Goal: Task Accomplishment & Management: Use online tool/utility

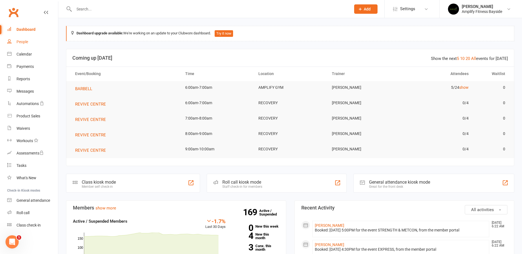
click at [16, 42] on link "People" at bounding box center [32, 42] width 51 height 12
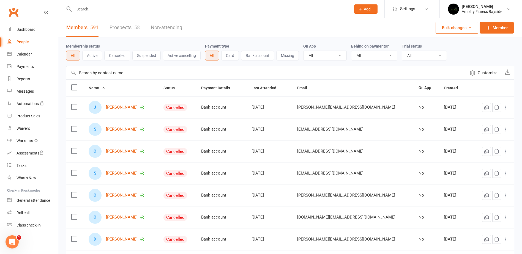
click at [105, 74] on input "text" at bounding box center [265, 72] width 399 height 13
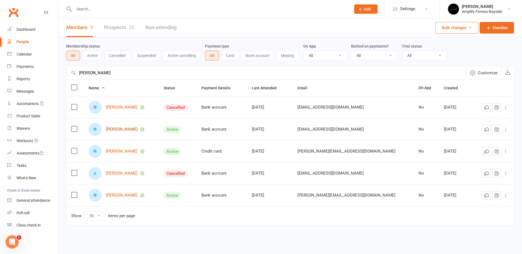
type input "natalie"
click at [131, 127] on link "Natalie Geertshuis" at bounding box center [122, 129] width 32 height 5
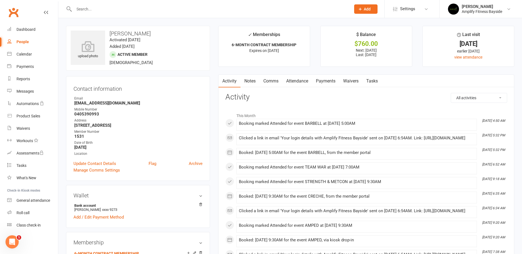
click at [322, 78] on link "Payments" at bounding box center [325, 81] width 27 height 13
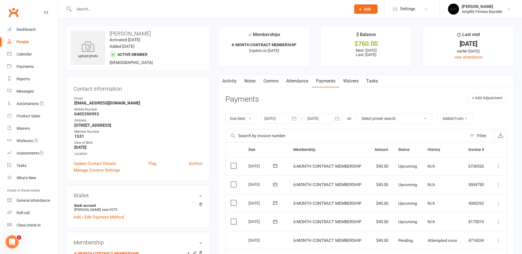
click at [296, 119] on icon "button" at bounding box center [293, 118] width 5 height 5
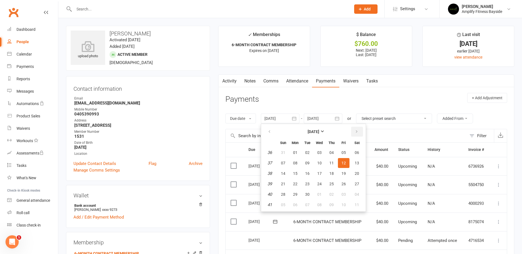
click at [351, 130] on button "button" at bounding box center [357, 132] width 12 height 10
click at [353, 172] on button "18" at bounding box center [357, 174] width 14 height 10
type input "18 Oct 2025"
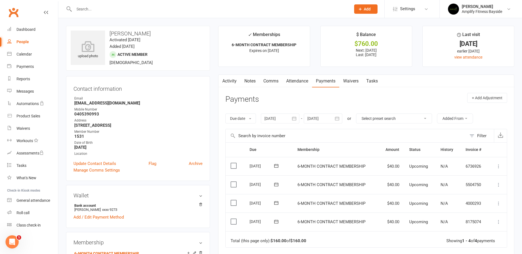
click at [342, 118] on button "button" at bounding box center [337, 119] width 10 height 10
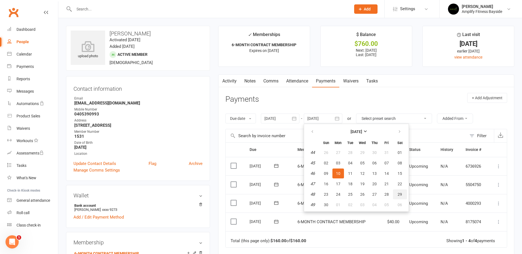
click at [400, 194] on span "29" at bounding box center [399, 194] width 4 height 4
type input "29 Nov 2025"
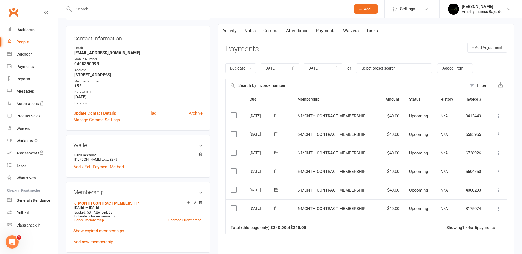
scroll to position [55, 0]
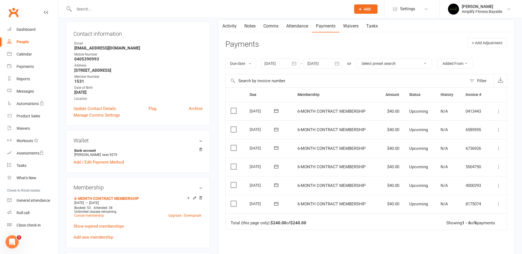
click at [498, 204] on icon at bounding box center [497, 203] width 5 height 5
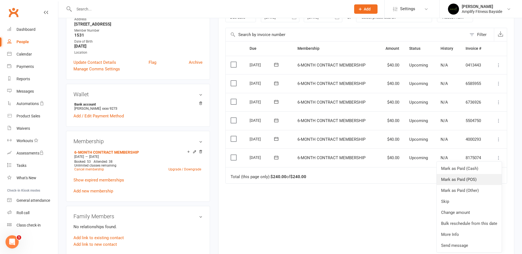
scroll to position [110, 0]
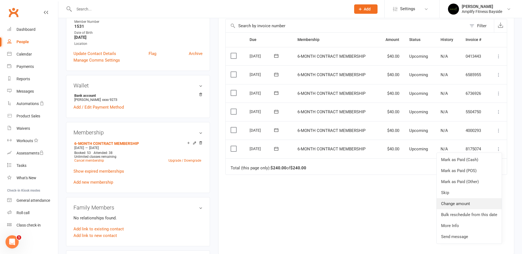
click at [470, 206] on link "Change amount" at bounding box center [468, 203] width 65 height 11
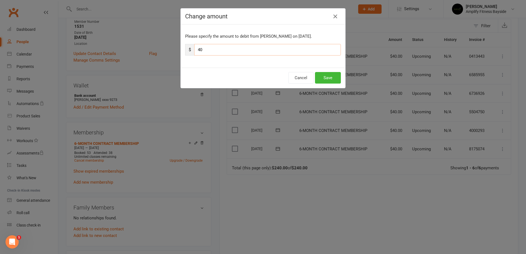
click at [203, 48] on input "40" at bounding box center [267, 50] width 147 height 12
type input "4"
type input "50"
click at [334, 77] on button "Save" at bounding box center [328, 78] width 26 height 12
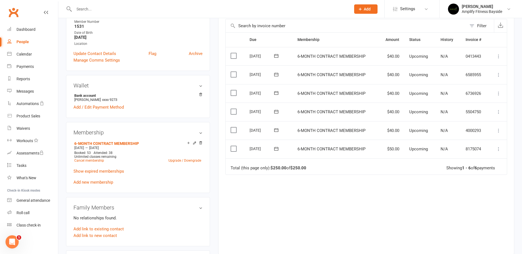
click at [500, 132] on icon at bounding box center [497, 130] width 5 height 5
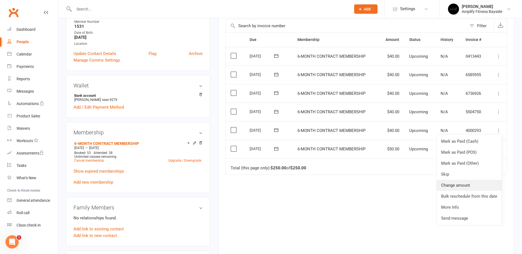
click at [477, 181] on link "Change amount" at bounding box center [468, 185] width 65 height 11
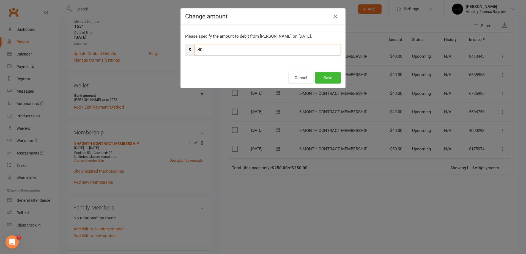
click at [199, 51] on input "40" at bounding box center [267, 50] width 147 height 12
type input "4"
type input "50"
click at [331, 78] on button "Save" at bounding box center [328, 78] width 26 height 12
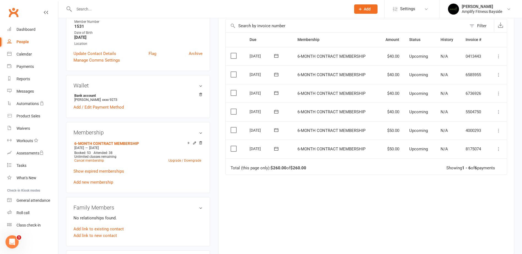
click at [502, 115] on td "Mark as Paid (Cash) Mark as Paid (POS) Mark as Paid (Other) Skip Change amount …" at bounding box center [497, 112] width 18 height 19
click at [498, 114] on icon at bounding box center [497, 111] width 5 height 5
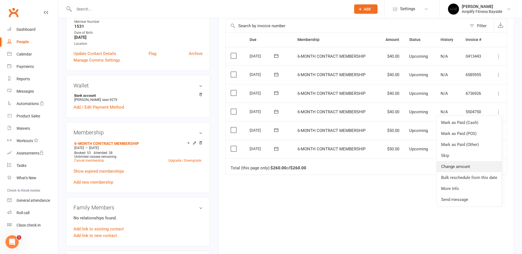
click at [456, 169] on link "Change amount" at bounding box center [468, 166] width 65 height 11
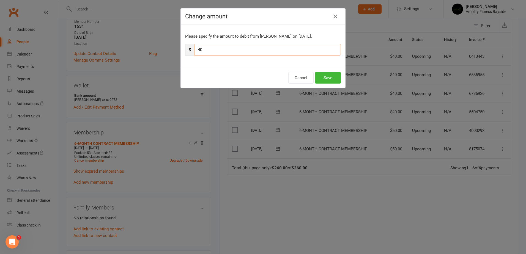
click at [201, 51] on input "40" at bounding box center [267, 50] width 147 height 12
type input "4"
type input "50"
click at [333, 77] on button "Save" at bounding box center [328, 78] width 26 height 12
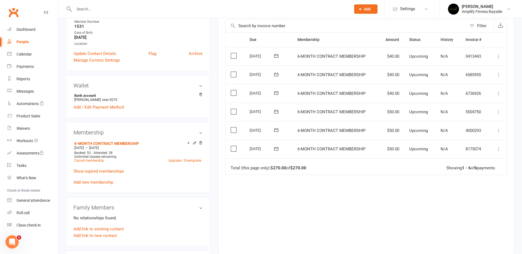
click at [497, 92] on icon at bounding box center [497, 93] width 5 height 5
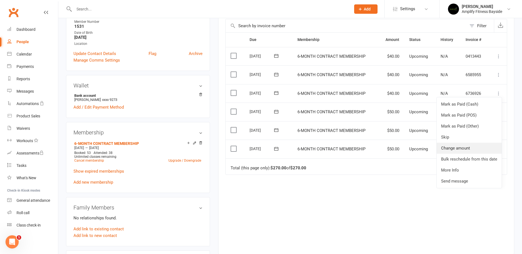
click at [465, 145] on link "Change amount" at bounding box center [468, 148] width 65 height 11
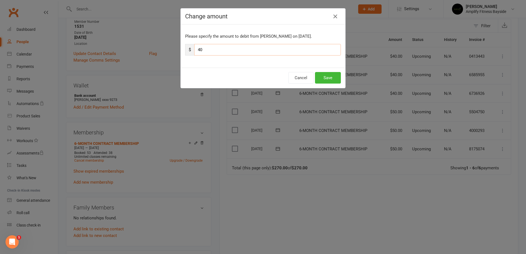
click at [219, 51] on input "40" at bounding box center [267, 50] width 147 height 12
type input "4"
type input "50"
click at [322, 73] on button "Save" at bounding box center [328, 78] width 26 height 12
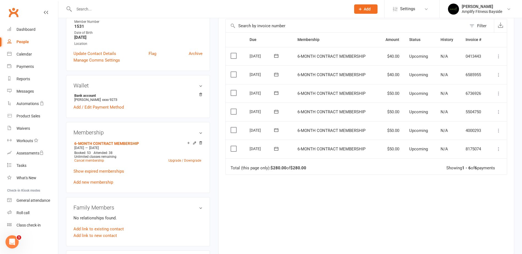
click at [499, 76] on icon at bounding box center [497, 74] width 5 height 5
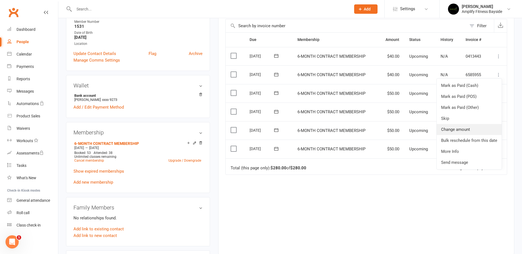
click at [468, 128] on link "Change amount" at bounding box center [468, 129] width 65 height 11
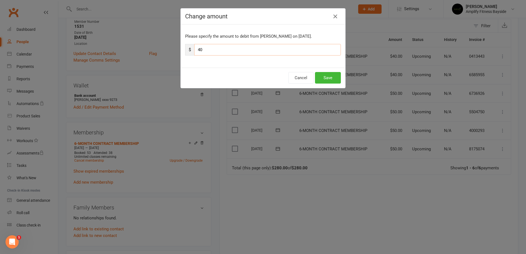
click at [235, 46] on input "40" at bounding box center [267, 50] width 147 height 12
type input "4"
type input "50"
click at [333, 74] on button "Save" at bounding box center [328, 78] width 26 height 12
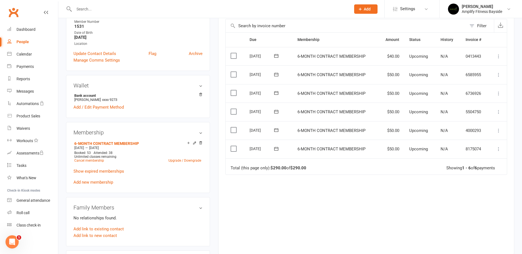
click at [495, 57] on icon at bounding box center [497, 56] width 5 height 5
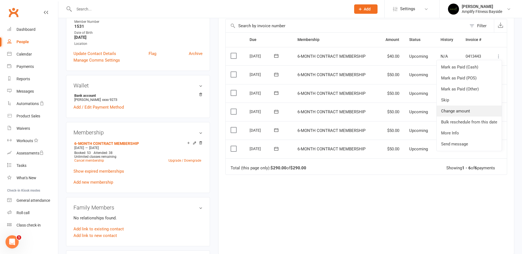
click at [472, 109] on link "Change amount" at bounding box center [468, 111] width 65 height 11
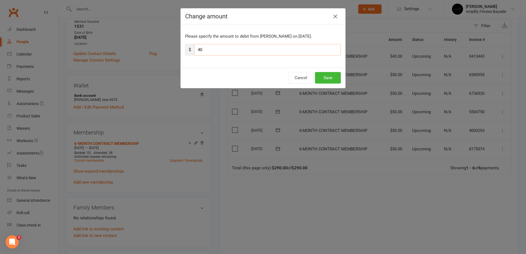
click at [233, 54] on input "40" at bounding box center [267, 50] width 147 height 12
type input "4"
type input "50"
click at [332, 79] on button "Save" at bounding box center [328, 78] width 26 height 12
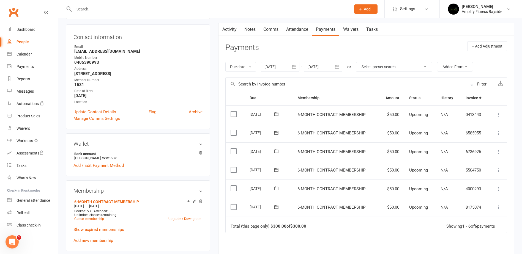
scroll to position [0, 0]
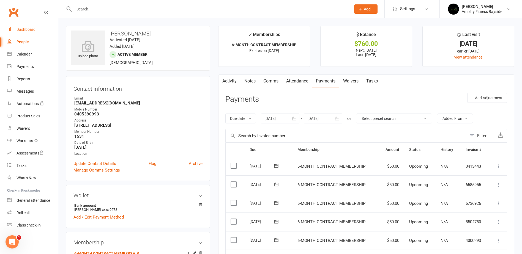
click at [31, 27] on div "Dashboard" at bounding box center [25, 29] width 19 height 4
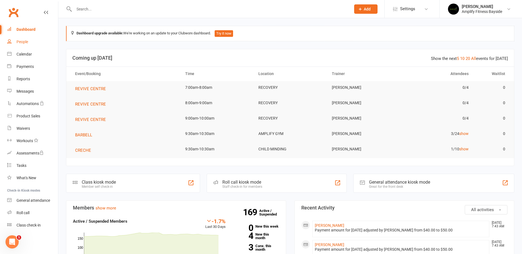
click at [33, 38] on link "People" at bounding box center [32, 42] width 51 height 12
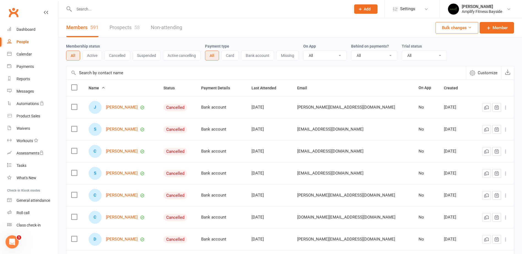
click at [104, 71] on input "text" at bounding box center [265, 72] width 399 height 13
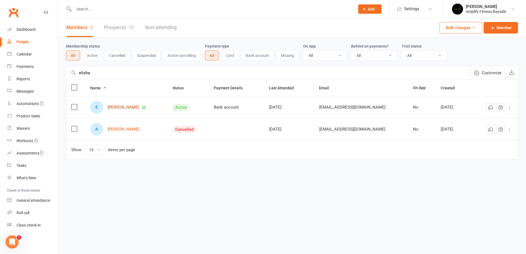
type input "elisha"
click at [127, 109] on link "Elisha Fulton" at bounding box center [123, 107] width 32 height 5
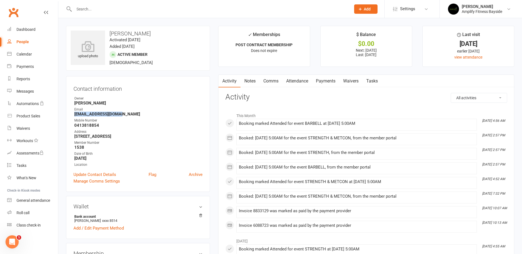
drag, startPoint x: 121, startPoint y: 113, endPoint x: 74, endPoint y: 114, distance: 47.0
click at [74, 114] on li "Email Elishanme@hotmail.com" at bounding box center [137, 112] width 129 height 10
drag, startPoint x: 74, startPoint y: 114, endPoint x: 78, endPoint y: 114, distance: 4.4
copy strong "Elishanme@hotmail.com"
click at [28, 41] on div "People" at bounding box center [22, 42] width 12 height 4
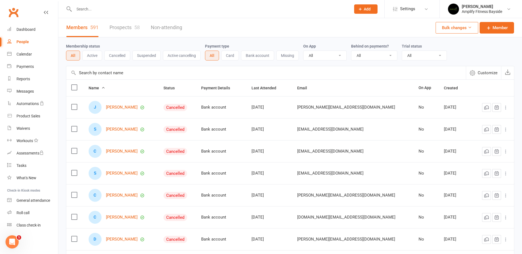
click at [149, 78] on input "text" at bounding box center [265, 72] width 399 height 13
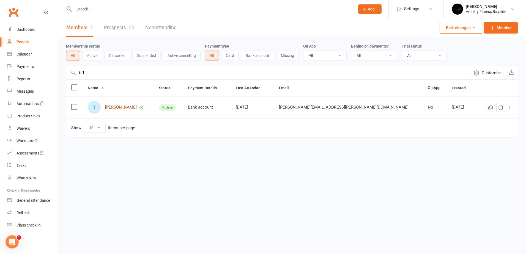
type input "tiff"
click at [125, 108] on link "Tiffani Hill" at bounding box center [121, 107] width 32 height 5
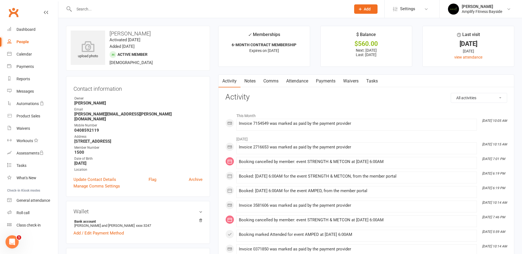
click at [332, 80] on link "Payments" at bounding box center [325, 81] width 27 height 13
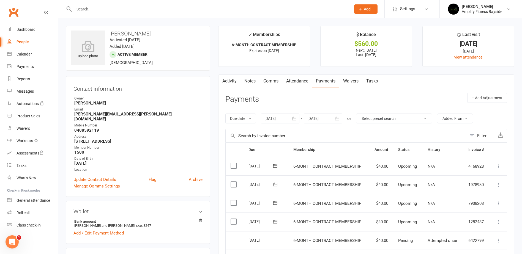
click at [289, 116] on div at bounding box center [280, 119] width 38 height 10
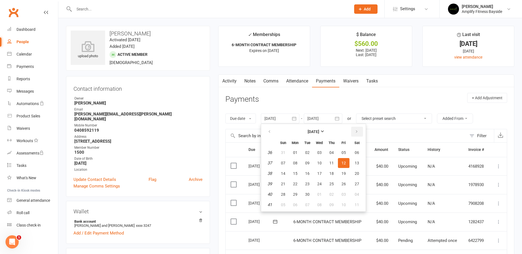
click at [358, 132] on icon "button" at bounding box center [356, 131] width 4 height 4
click at [359, 171] on button "18" at bounding box center [357, 174] width 14 height 10
type input "18 Oct 2025"
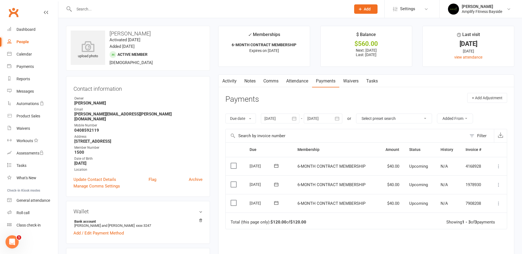
click at [332, 117] on div at bounding box center [323, 119] width 38 height 10
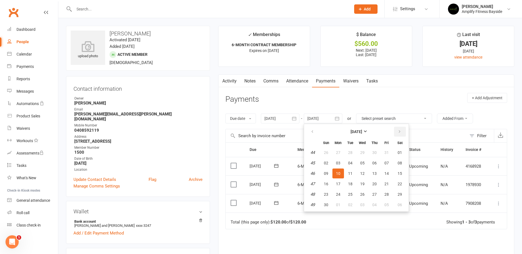
click at [399, 132] on icon "button" at bounding box center [399, 131] width 4 height 4
click at [318, 132] on button "button" at bounding box center [313, 132] width 12 height 10
click at [404, 196] on button "29" at bounding box center [400, 194] width 14 height 10
type input "29 Nov 2025"
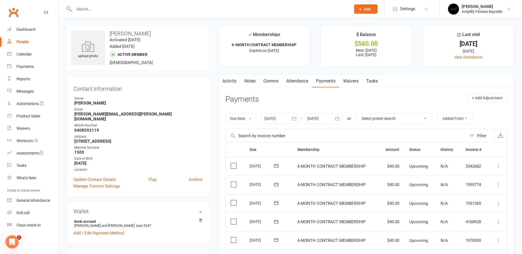
scroll to position [55, 0]
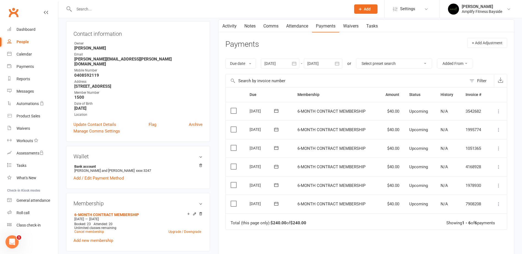
click at [236, 203] on label at bounding box center [233, 203] width 7 height 5
click at [234, 201] on input "checkbox" at bounding box center [232, 201] width 4 height 0
click at [236, 184] on label at bounding box center [233, 184] width 7 height 5
click at [234, 182] on input "checkbox" at bounding box center [232, 182] width 4 height 0
click at [235, 167] on label at bounding box center [233, 166] width 7 height 5
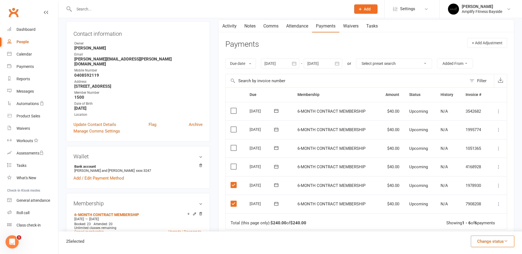
click at [234, 164] on input "checkbox" at bounding box center [232, 164] width 4 height 0
click at [234, 147] on label at bounding box center [233, 147] width 7 height 5
click at [234, 145] on input "checkbox" at bounding box center [232, 145] width 4 height 0
click at [235, 128] on label at bounding box center [233, 129] width 7 height 5
click at [234, 127] on input "checkbox" at bounding box center [232, 127] width 4 height 0
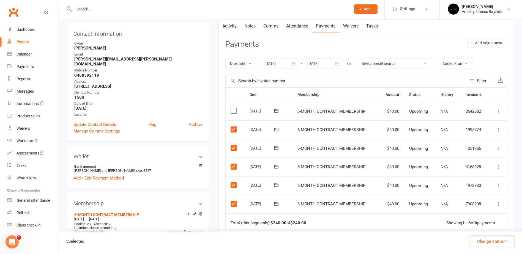
click at [234, 110] on label at bounding box center [233, 110] width 7 height 5
click at [234, 108] on input "checkbox" at bounding box center [232, 108] width 4 height 0
click at [478, 244] on button "Change status" at bounding box center [491, 242] width 43 height 12
click at [468, 227] on link "Skipped" at bounding box center [486, 226] width 54 height 11
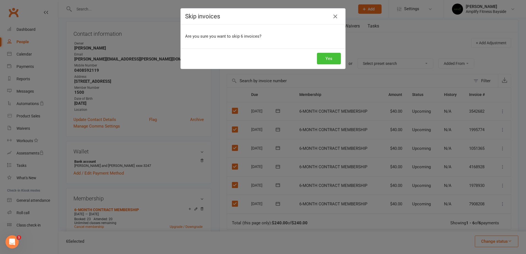
click at [320, 58] on button "Yes" at bounding box center [329, 59] width 24 height 12
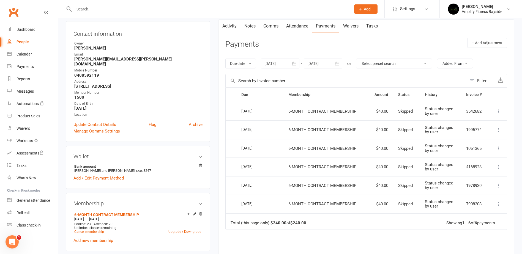
scroll to position [0, 0]
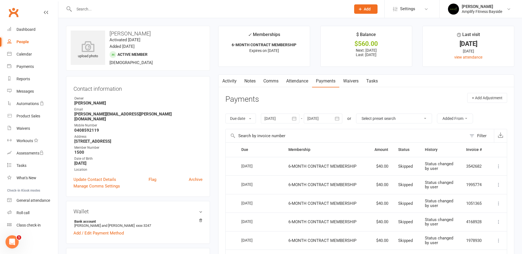
click at [26, 42] on div "People" at bounding box center [22, 42] width 12 height 4
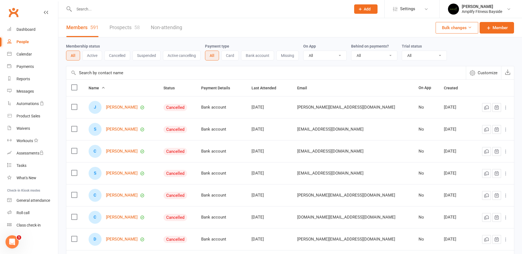
click at [95, 73] on input "text" at bounding box center [265, 72] width 399 height 13
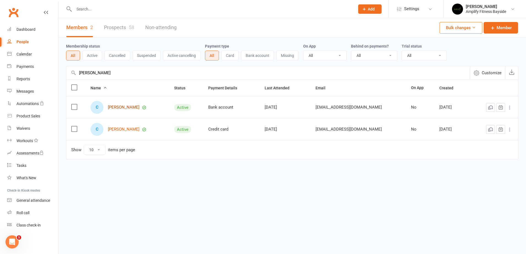
type input "carla"
click at [139, 108] on link "Carla Lambropoulos" at bounding box center [124, 107] width 32 height 5
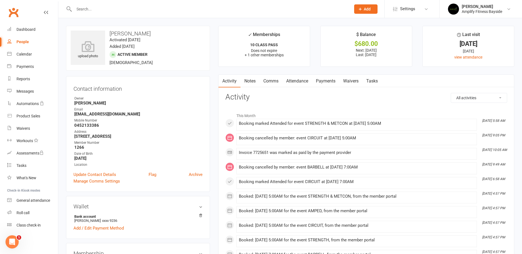
click at [322, 79] on link "Payments" at bounding box center [325, 81] width 27 height 13
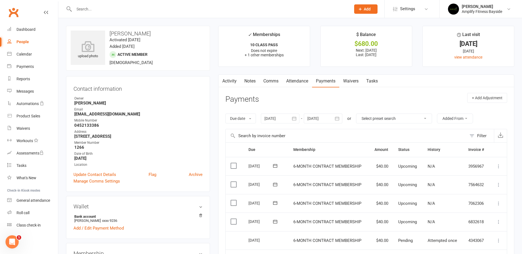
click at [285, 120] on div at bounding box center [280, 119] width 38 height 10
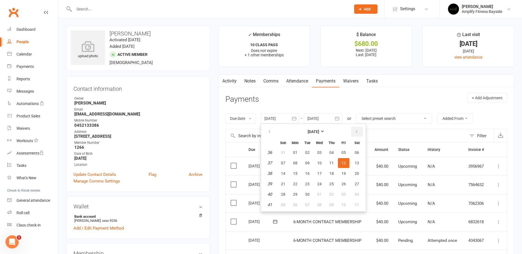
click at [354, 131] on button "button" at bounding box center [357, 132] width 12 height 10
click at [360, 174] on button "18" at bounding box center [357, 174] width 14 height 10
type input "18 Oct 2025"
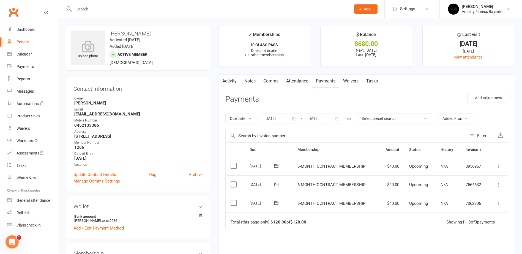
click at [337, 118] on icon "button" at bounding box center [337, 119] width 4 height 4
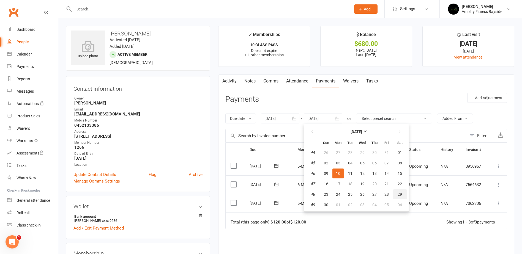
click at [398, 193] on span "29" at bounding box center [399, 194] width 4 height 4
type input "29 Nov 2025"
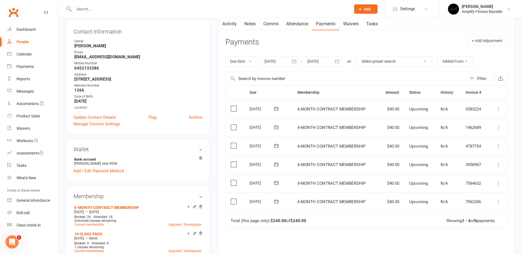
scroll to position [82, 0]
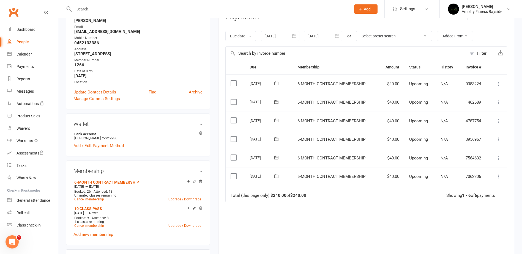
click at [234, 176] on label at bounding box center [233, 175] width 7 height 5
click at [234, 173] on input "checkbox" at bounding box center [232, 173] width 4 height 0
click at [233, 155] on label at bounding box center [233, 157] width 7 height 5
click at [233, 155] on input "checkbox" at bounding box center [232, 155] width 4 height 0
click at [235, 138] on label at bounding box center [233, 138] width 7 height 5
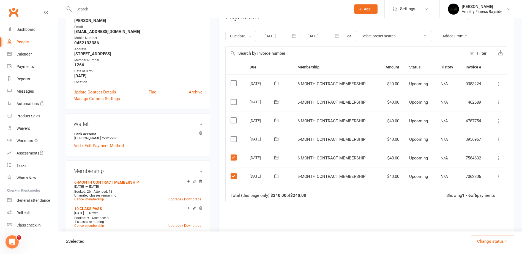
click at [234, 136] on input "checkbox" at bounding box center [232, 136] width 4 height 0
click at [231, 116] on td "Select this" at bounding box center [234, 121] width 19 height 19
click at [234, 123] on label at bounding box center [233, 120] width 7 height 5
click at [234, 118] on input "checkbox" at bounding box center [232, 118] width 4 height 0
click at [233, 101] on label at bounding box center [233, 101] width 7 height 5
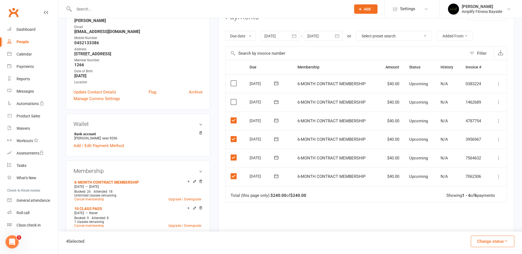
click at [233, 99] on input "checkbox" at bounding box center [232, 99] width 4 height 0
click at [233, 82] on label at bounding box center [233, 83] width 7 height 5
click at [233, 81] on input "checkbox" at bounding box center [232, 81] width 4 height 0
click at [506, 238] on button "Change status" at bounding box center [491, 242] width 43 height 12
click at [477, 226] on link "Skipped" at bounding box center [486, 226] width 54 height 11
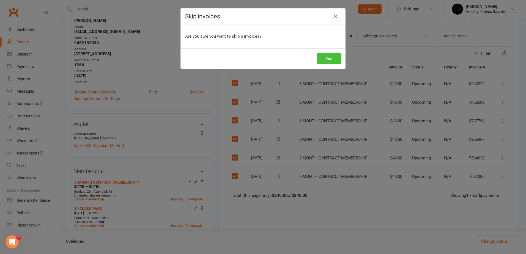
click at [327, 59] on button "Yes" at bounding box center [329, 59] width 24 height 12
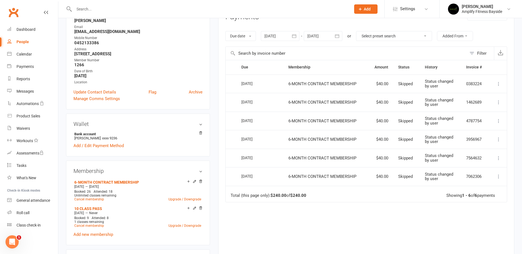
scroll to position [0, 0]
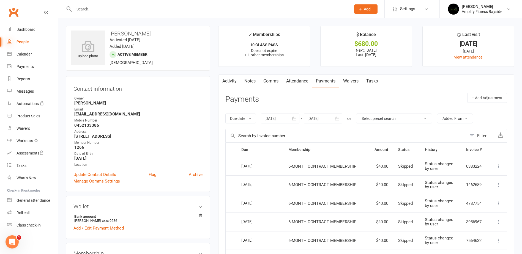
click at [11, 42] on icon at bounding box center [9, 41] width 4 height 4
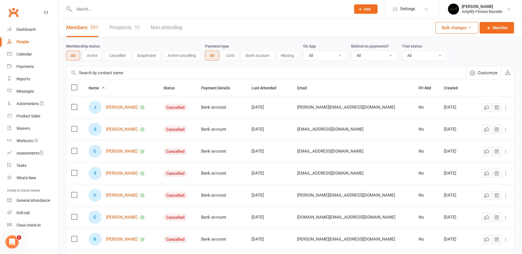
click at [101, 76] on input "text" at bounding box center [265, 72] width 399 height 13
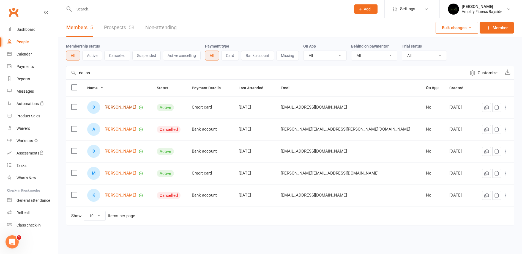
type input "dallas"
click at [124, 105] on link "Dallas Finn" at bounding box center [120, 107] width 32 height 5
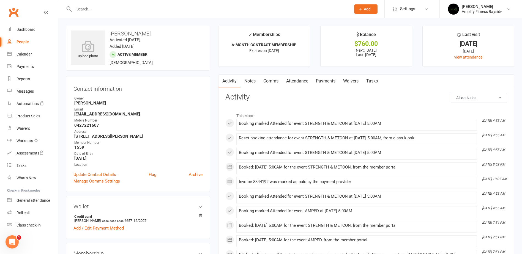
click at [319, 83] on link "Payments" at bounding box center [325, 81] width 27 height 13
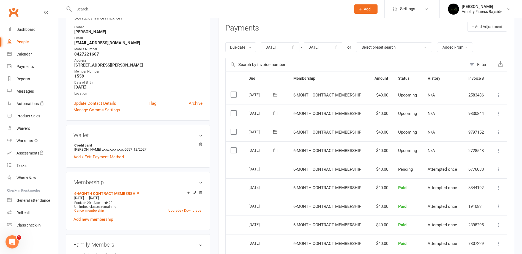
scroll to position [82, 0]
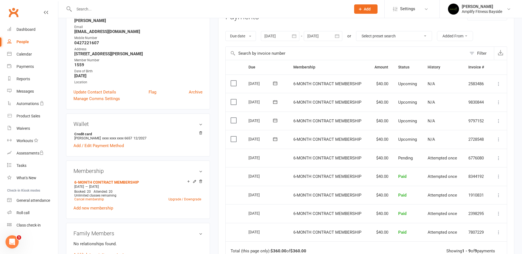
click at [293, 37] on icon "button" at bounding box center [293, 35] width 5 height 5
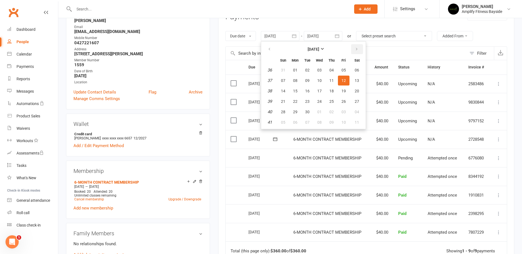
click at [358, 49] on icon "button" at bounding box center [356, 49] width 4 height 4
click at [362, 91] on button "18" at bounding box center [357, 91] width 14 height 10
type input "18 Oct 2025"
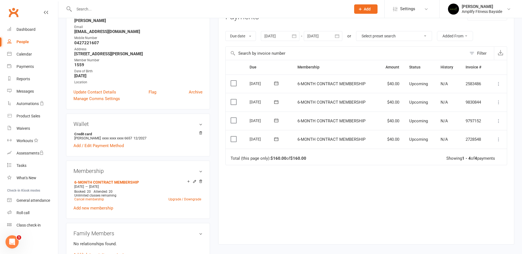
click at [336, 37] on icon "button" at bounding box center [336, 35] width 5 height 5
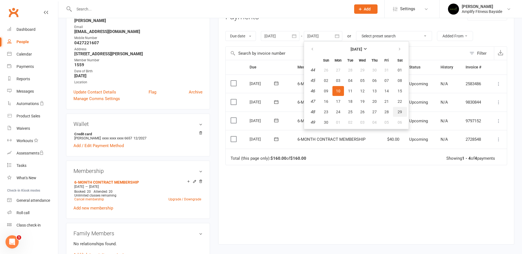
click at [399, 109] on button "29" at bounding box center [400, 112] width 14 height 10
type input "29 Nov 2025"
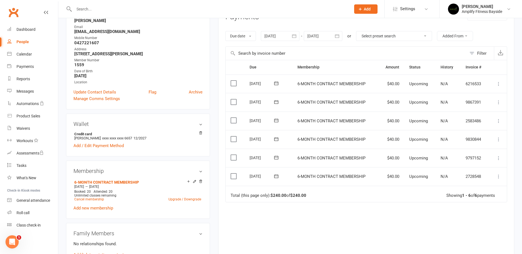
click at [234, 176] on label at bounding box center [233, 175] width 7 height 5
click at [234, 173] on input "checkbox" at bounding box center [232, 173] width 4 height 0
click at [234, 156] on label at bounding box center [233, 157] width 7 height 5
click at [234, 155] on input "checkbox" at bounding box center [232, 155] width 4 height 0
click at [232, 137] on label at bounding box center [233, 138] width 7 height 5
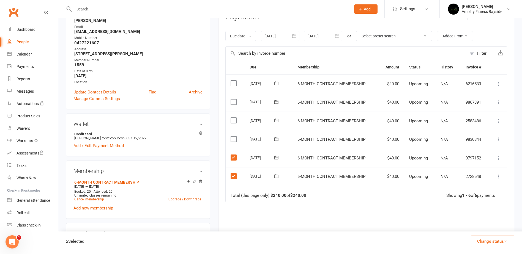
click at [232, 136] on input "checkbox" at bounding box center [232, 136] width 4 height 0
click at [233, 118] on label at bounding box center [233, 120] width 7 height 5
click at [233, 118] on input "checkbox" at bounding box center [232, 118] width 4 height 0
click at [232, 104] on label at bounding box center [233, 101] width 7 height 5
click at [232, 99] on input "checkbox" at bounding box center [232, 99] width 4 height 0
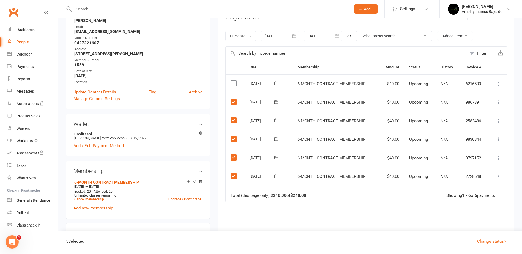
click at [234, 83] on label at bounding box center [233, 83] width 7 height 5
click at [234, 81] on input "checkbox" at bounding box center [232, 81] width 4 height 0
click at [494, 238] on button "Change status" at bounding box center [491, 242] width 43 height 12
click at [485, 229] on link "Skipped" at bounding box center [486, 226] width 54 height 11
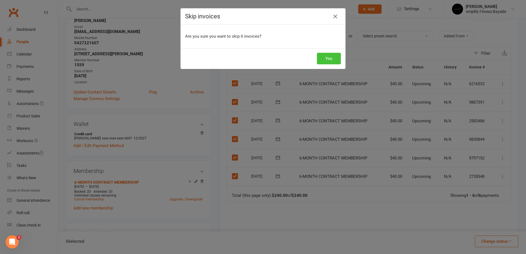
click at [330, 61] on button "Yes" at bounding box center [329, 59] width 24 height 12
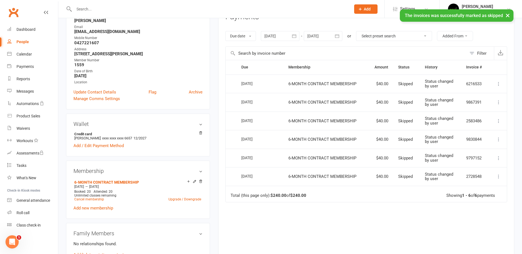
scroll to position [0, 0]
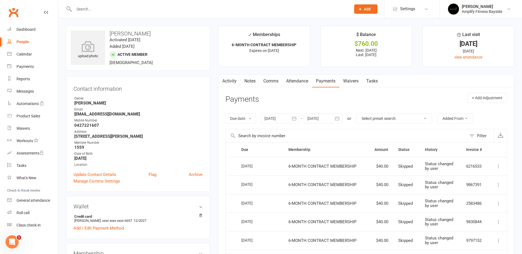
click at [25, 42] on div "People" at bounding box center [22, 42] width 12 height 4
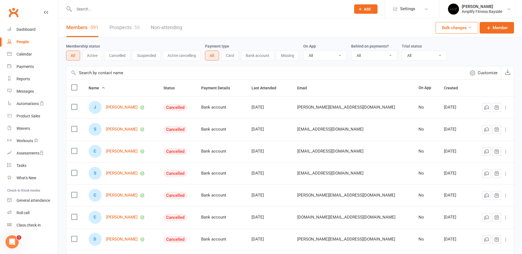
click at [93, 73] on input "text" at bounding box center [265, 72] width 399 height 13
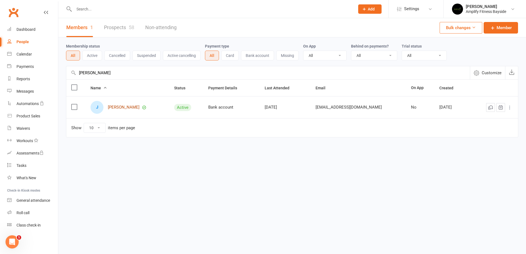
type input "roosen"
click at [132, 107] on link "Jess Roosen" at bounding box center [124, 107] width 32 height 5
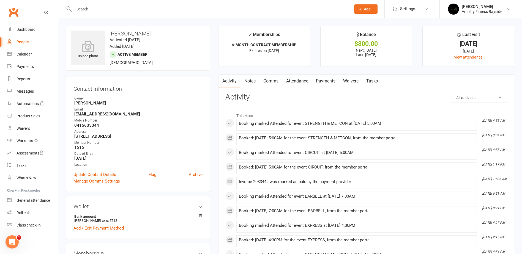
click at [322, 82] on link "Payments" at bounding box center [325, 81] width 27 height 13
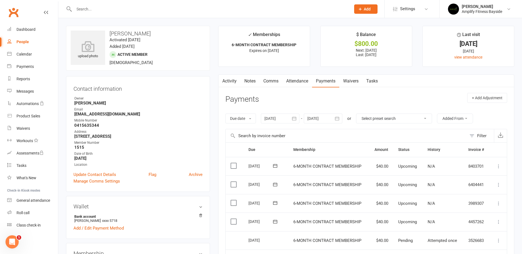
click at [297, 118] on icon "button" at bounding box center [293, 118] width 5 height 5
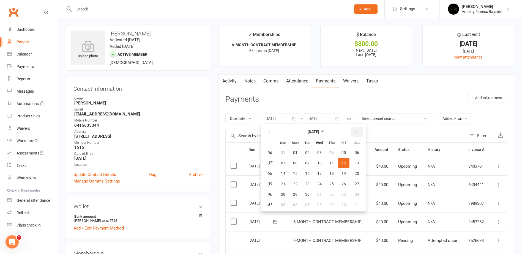
click at [359, 131] on button "button" at bounding box center [357, 132] width 12 height 10
click at [359, 176] on span "18" at bounding box center [356, 173] width 4 height 4
type input "18 Oct 2025"
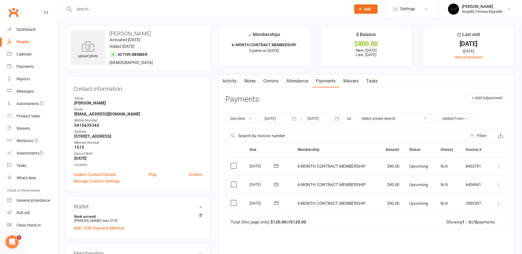
click at [337, 117] on icon "button" at bounding box center [336, 118] width 5 height 5
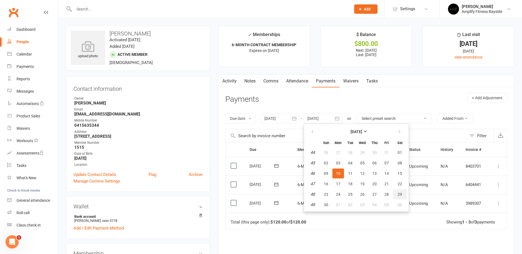
click at [401, 192] on span "29" at bounding box center [399, 194] width 4 height 4
type input "29 Nov 2025"
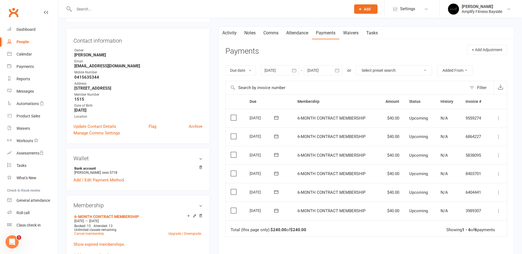
scroll to position [55, 0]
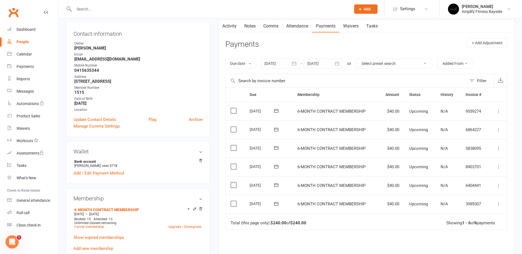
click at [235, 205] on label at bounding box center [233, 203] width 7 height 5
click at [234, 201] on input "checkbox" at bounding box center [232, 201] width 4 height 0
click at [234, 184] on label at bounding box center [233, 184] width 7 height 5
click at [234, 182] on input "checkbox" at bounding box center [232, 182] width 4 height 0
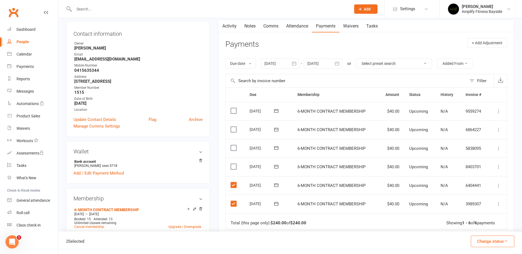
click at [231, 167] on label at bounding box center [233, 166] width 7 height 5
click at [231, 164] on input "checkbox" at bounding box center [232, 164] width 4 height 0
click at [234, 146] on label at bounding box center [233, 147] width 7 height 5
click at [234, 145] on input "checkbox" at bounding box center [232, 145] width 4 height 0
click at [233, 131] on label at bounding box center [233, 129] width 7 height 5
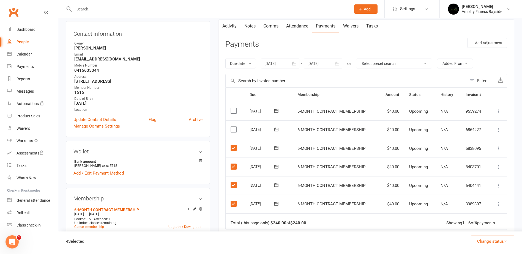
click at [233, 127] on input "checkbox" at bounding box center [232, 127] width 4 height 0
click at [235, 109] on label at bounding box center [233, 110] width 7 height 5
click at [234, 108] on input "checkbox" at bounding box center [232, 108] width 4 height 0
click at [498, 243] on button "Change status" at bounding box center [491, 242] width 43 height 12
click at [478, 225] on link "Skipped" at bounding box center [486, 226] width 54 height 11
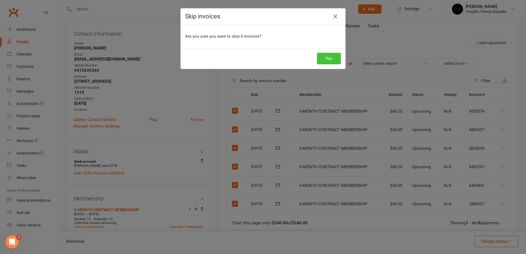
click at [327, 59] on button "Yes" at bounding box center [329, 59] width 24 height 12
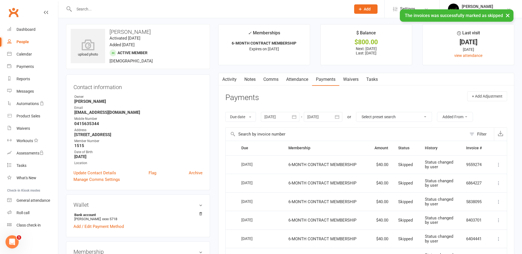
scroll to position [0, 0]
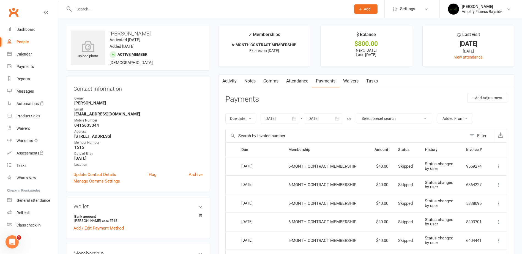
click at [32, 44] on link "People" at bounding box center [32, 42] width 51 height 12
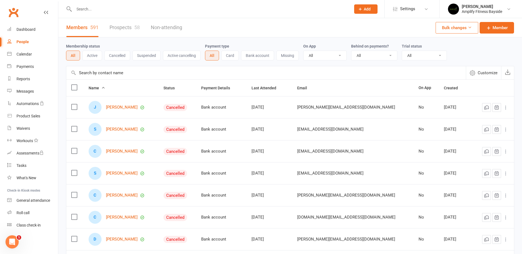
click at [113, 71] on input "text" at bounding box center [265, 72] width 399 height 13
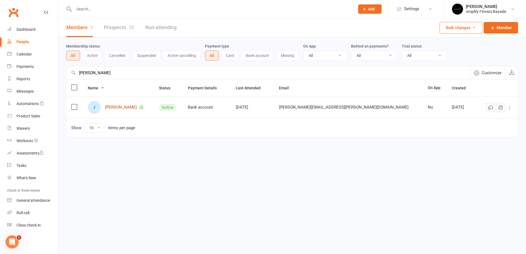
type input "jamie"
click at [126, 105] on link "Jamie Sipple" at bounding box center [121, 107] width 32 height 5
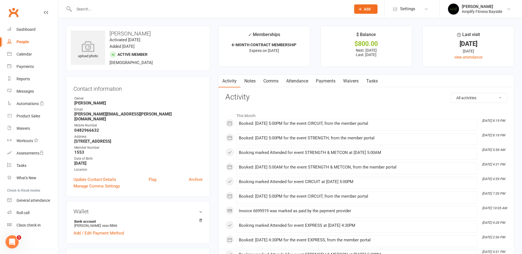
click at [320, 79] on link "Payments" at bounding box center [325, 81] width 27 height 13
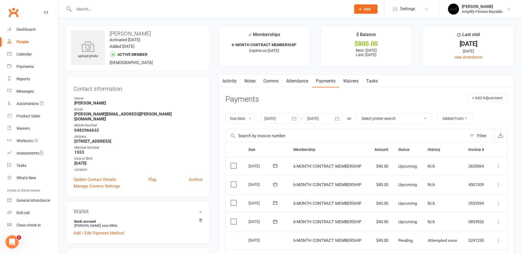
click at [293, 120] on icon "button" at bounding box center [294, 119] width 4 height 4
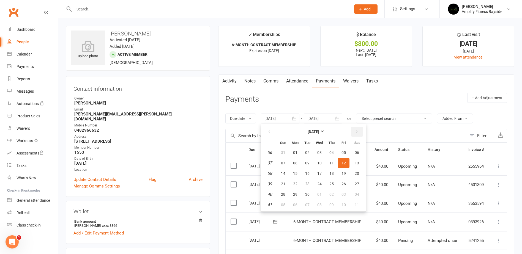
click at [356, 129] on button "button" at bounding box center [357, 132] width 12 height 10
click at [358, 175] on span "18" at bounding box center [356, 173] width 4 height 4
type input "18 Oct 2025"
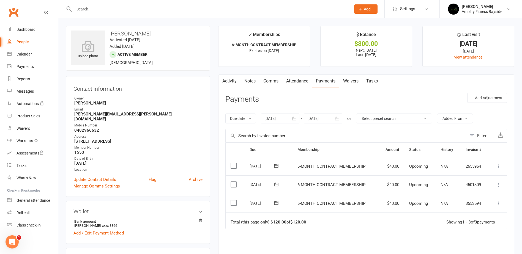
click at [335, 122] on button "button" at bounding box center [337, 119] width 10 height 10
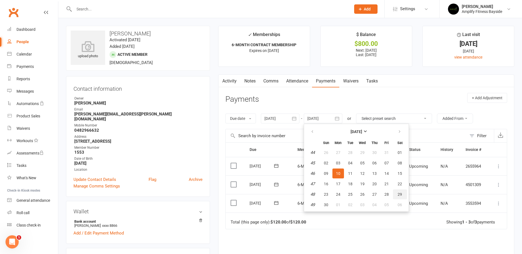
click at [403, 195] on button "29" at bounding box center [400, 194] width 14 height 10
type input "29 Nov 2025"
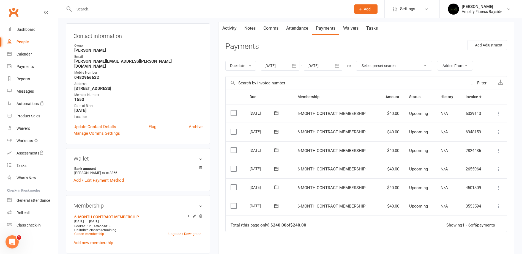
scroll to position [55, 0]
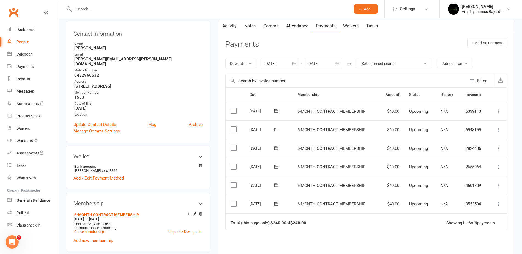
click at [236, 203] on label at bounding box center [233, 203] width 7 height 5
click at [234, 201] on input "checkbox" at bounding box center [232, 201] width 4 height 0
click at [236, 185] on label at bounding box center [233, 184] width 7 height 5
click at [234, 182] on input "checkbox" at bounding box center [232, 182] width 4 height 0
click at [234, 166] on label at bounding box center [233, 166] width 7 height 5
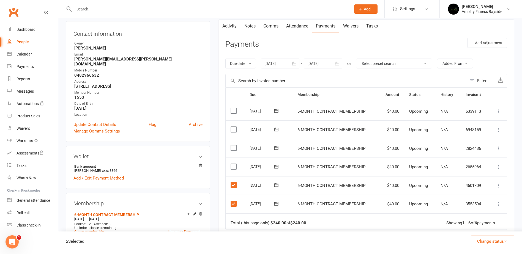
click at [234, 164] on input "checkbox" at bounding box center [232, 164] width 4 height 0
click at [235, 142] on td "Select this" at bounding box center [234, 148] width 19 height 19
click at [235, 148] on label at bounding box center [233, 147] width 7 height 5
click at [234, 145] on input "checkbox" at bounding box center [232, 145] width 4 height 0
click at [232, 130] on label at bounding box center [233, 129] width 7 height 5
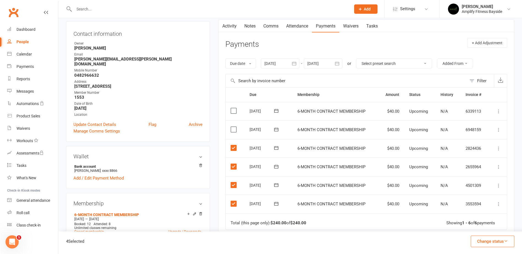
click at [232, 127] on input "checkbox" at bounding box center [232, 127] width 4 height 0
click at [234, 111] on label at bounding box center [233, 110] width 7 height 5
click at [234, 108] on input "checkbox" at bounding box center [232, 108] width 4 height 0
click at [478, 236] on button "Change status" at bounding box center [491, 242] width 43 height 12
click at [475, 221] on link "Skipped" at bounding box center [486, 226] width 54 height 11
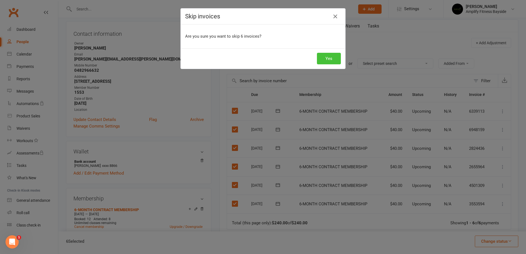
click at [333, 59] on button "Yes" at bounding box center [329, 59] width 24 height 12
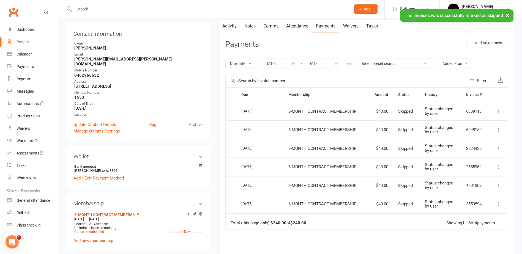
click at [23, 43] on div "People" at bounding box center [22, 42] width 12 height 4
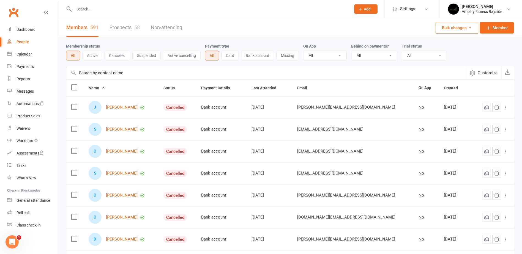
click at [117, 76] on input "text" at bounding box center [265, 72] width 399 height 13
click at [28, 37] on link "People" at bounding box center [32, 42] width 51 height 12
click at [121, 70] on input "text" at bounding box center [265, 72] width 399 height 13
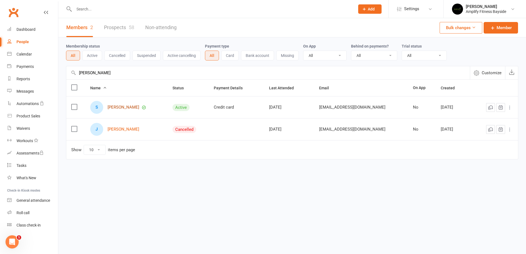
type input "stephany"
click at [131, 106] on link "Stephany Kiefer" at bounding box center [123, 107] width 32 height 5
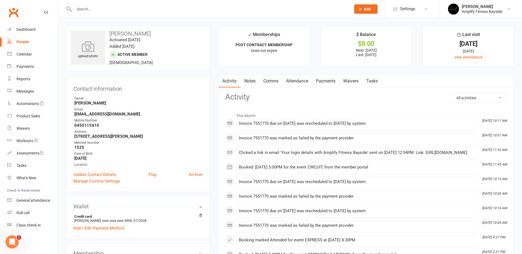
click at [325, 75] on link "Payments" at bounding box center [325, 81] width 27 height 13
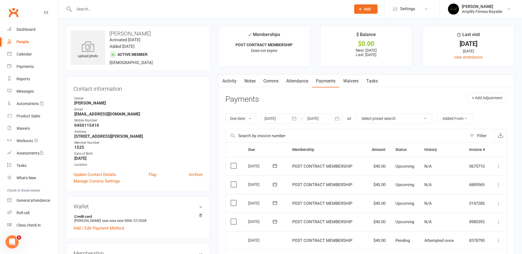
click at [291, 118] on button "button" at bounding box center [294, 119] width 10 height 10
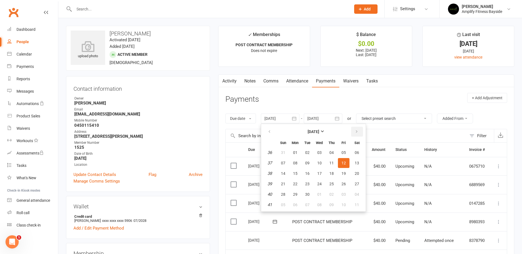
click at [352, 130] on button "button" at bounding box center [357, 132] width 12 height 10
click at [359, 173] on span "18" at bounding box center [356, 173] width 4 height 4
type input "18 Oct 2025"
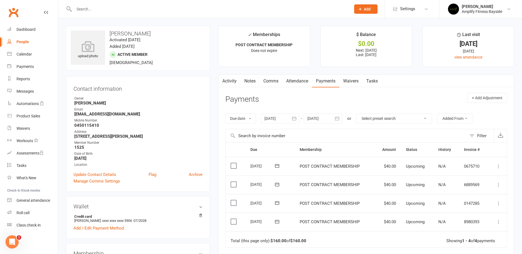
click at [339, 117] on icon "button" at bounding box center [336, 118] width 5 height 5
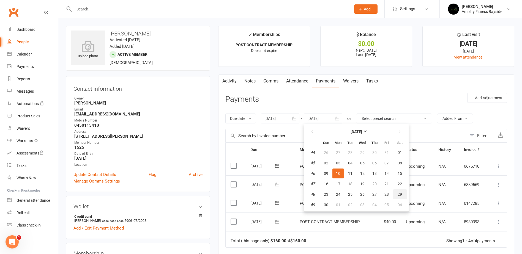
click at [398, 192] on span "29" at bounding box center [399, 194] width 4 height 4
type input "29 Nov 2025"
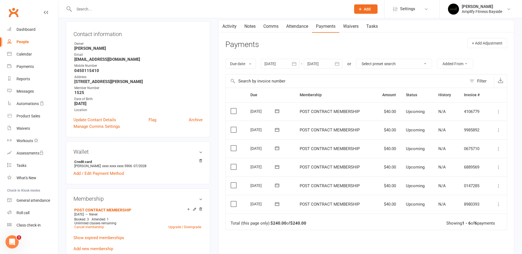
scroll to position [55, 0]
click at [233, 201] on label at bounding box center [233, 203] width 7 height 5
click at [233, 201] on input "checkbox" at bounding box center [232, 201] width 4 height 0
click at [234, 187] on label at bounding box center [233, 184] width 7 height 5
click at [234, 182] on input "checkbox" at bounding box center [232, 182] width 4 height 0
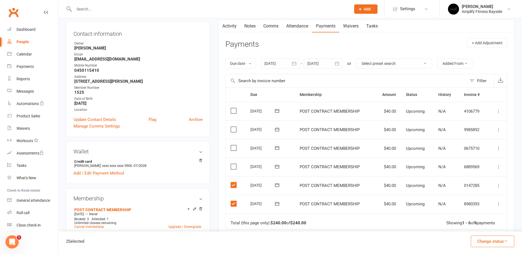
click at [234, 163] on td "Select this" at bounding box center [235, 167] width 20 height 19
click at [233, 165] on label at bounding box center [233, 166] width 7 height 5
click at [233, 164] on input "checkbox" at bounding box center [232, 164] width 4 height 0
click at [231, 145] on label at bounding box center [233, 147] width 7 height 5
click at [231, 145] on input "checkbox" at bounding box center [232, 145] width 4 height 0
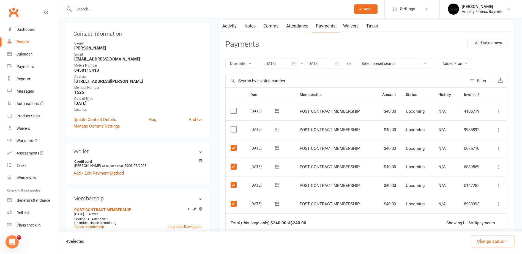
click at [233, 132] on label at bounding box center [233, 129] width 7 height 5
click at [233, 127] on input "checkbox" at bounding box center [232, 127] width 4 height 0
click at [233, 112] on label at bounding box center [233, 110] width 7 height 5
click at [233, 108] on input "checkbox" at bounding box center [232, 108] width 4 height 0
click at [476, 236] on button "Change status" at bounding box center [491, 242] width 43 height 12
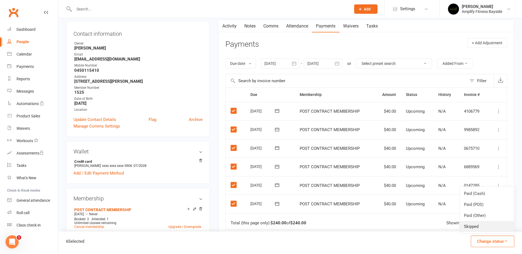
click at [475, 228] on link "Skipped" at bounding box center [486, 226] width 54 height 11
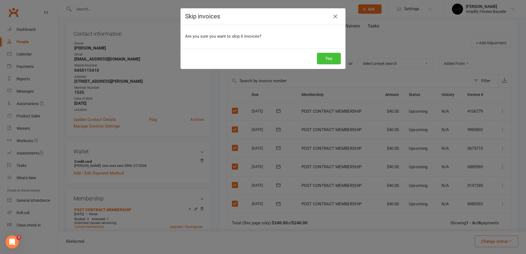
click at [322, 60] on button "Yes" at bounding box center [329, 59] width 24 height 12
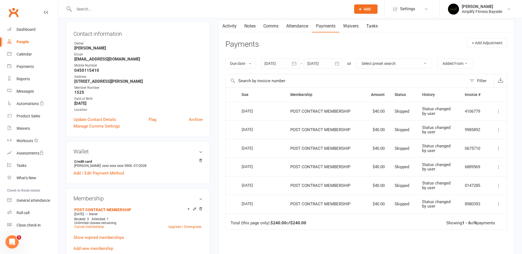
click at [34, 45] on link "People" at bounding box center [32, 42] width 51 height 12
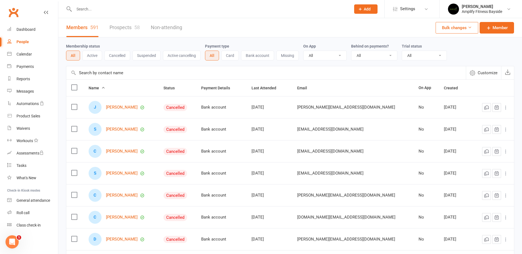
click at [105, 70] on input "text" at bounding box center [265, 72] width 399 height 13
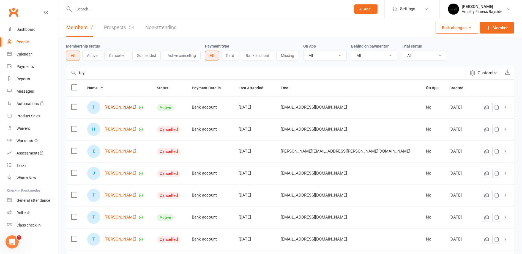
type input "tayl"
click at [127, 106] on link "Tayla Ralley" at bounding box center [120, 107] width 32 height 5
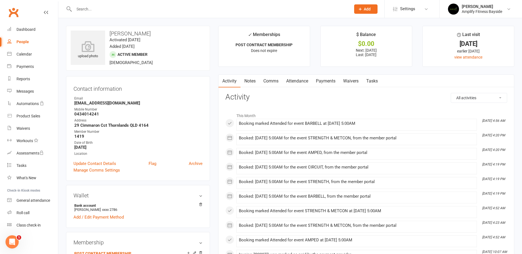
click at [323, 84] on link "Payments" at bounding box center [325, 81] width 27 height 13
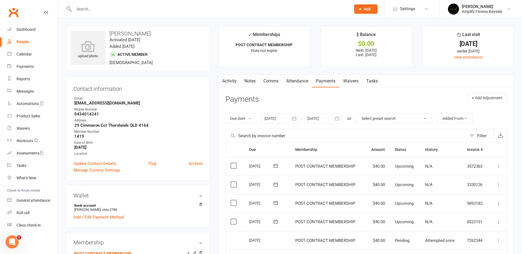
click at [297, 117] on icon "button" at bounding box center [293, 118] width 5 height 5
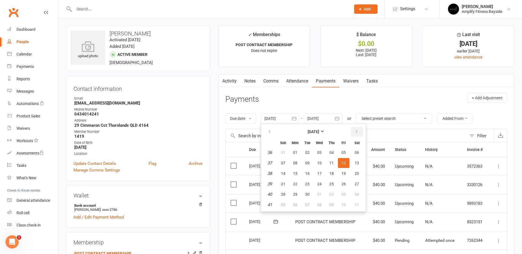
click at [356, 134] on button "button" at bounding box center [357, 132] width 12 height 10
click at [362, 171] on button "18" at bounding box center [357, 174] width 14 height 10
type input "18 Oct 2025"
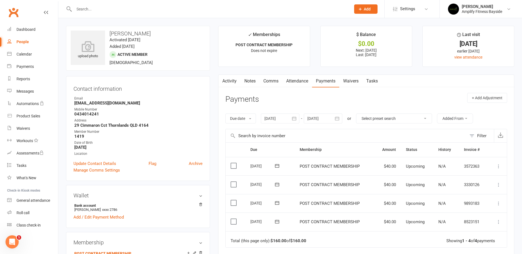
click at [338, 118] on icon "button" at bounding box center [336, 118] width 5 height 5
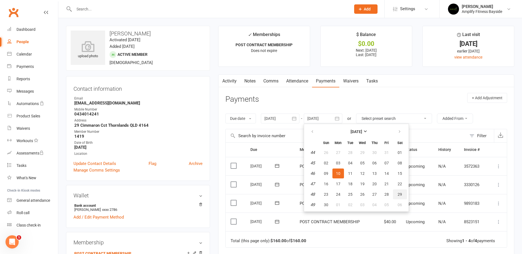
click at [402, 193] on span "29" at bounding box center [399, 194] width 4 height 4
type input "29 Nov 2025"
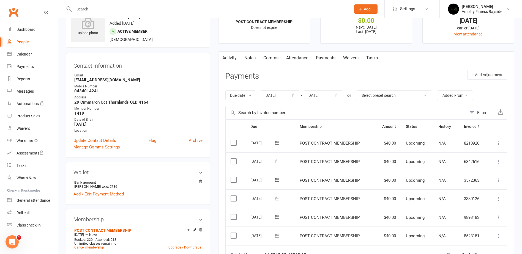
scroll to position [55, 0]
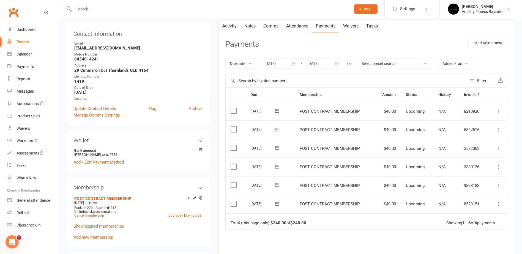
click at [236, 205] on label at bounding box center [233, 203] width 7 height 5
click at [234, 201] on input "checkbox" at bounding box center [232, 201] width 4 height 0
click at [233, 185] on label at bounding box center [233, 184] width 7 height 5
click at [233, 182] on input "checkbox" at bounding box center [232, 182] width 4 height 0
click at [234, 166] on label at bounding box center [233, 166] width 7 height 5
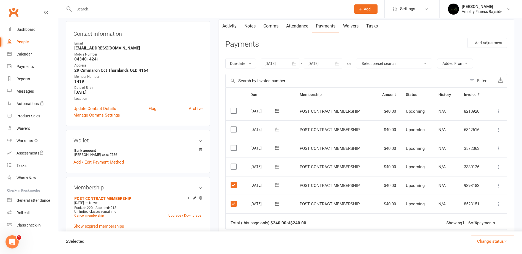
click at [234, 164] on input "checkbox" at bounding box center [232, 164] width 4 height 0
click at [234, 144] on td "Select this" at bounding box center [235, 148] width 20 height 19
click at [232, 147] on label at bounding box center [233, 147] width 7 height 5
click at [232, 145] on input "checkbox" at bounding box center [232, 145] width 4 height 0
click at [233, 128] on label at bounding box center [233, 129] width 7 height 5
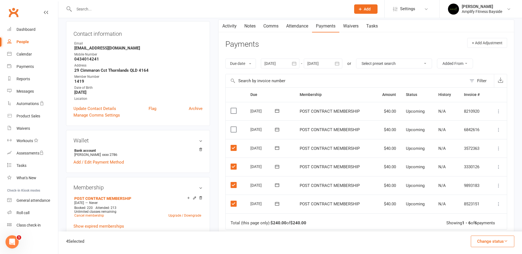
click at [233, 127] on input "checkbox" at bounding box center [232, 127] width 4 height 0
click at [234, 112] on label at bounding box center [233, 110] width 7 height 5
click at [234, 108] on input "checkbox" at bounding box center [232, 108] width 4 height 0
click at [472, 238] on button "Change status" at bounding box center [491, 242] width 43 height 12
click at [468, 225] on link "Skipped" at bounding box center [486, 226] width 54 height 11
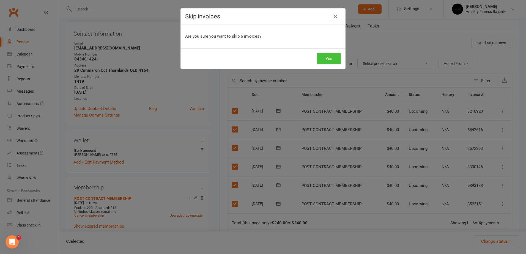
click at [327, 62] on button "Yes" at bounding box center [329, 59] width 24 height 12
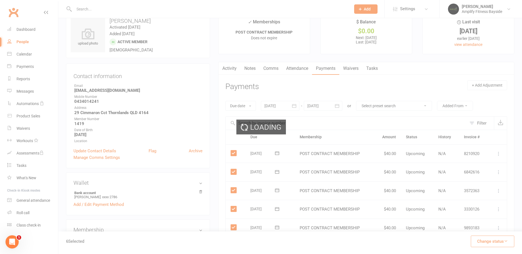
scroll to position [0, 0]
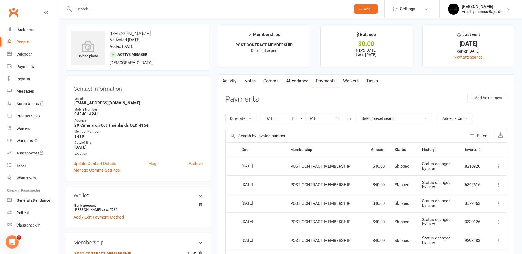
drag, startPoint x: 25, startPoint y: 38, endPoint x: 36, endPoint y: 38, distance: 11.0
click at [25, 38] on link "People" at bounding box center [32, 42] width 51 height 12
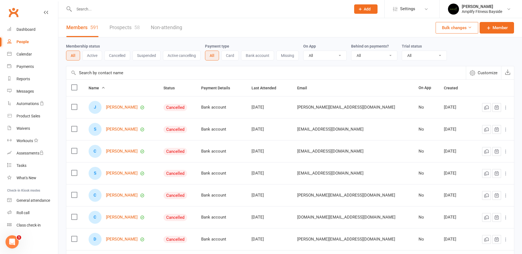
click at [109, 73] on input "text" at bounding box center [265, 72] width 399 height 13
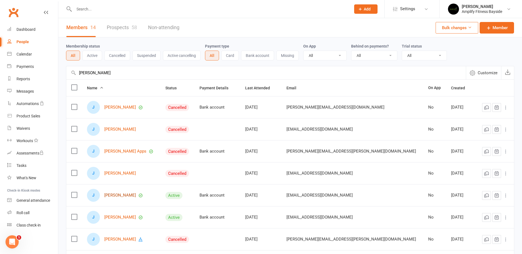
type input "jess"
click at [127, 195] on link "Jess Morgan" at bounding box center [120, 195] width 32 height 5
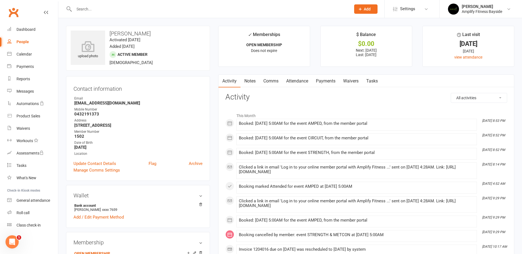
click at [321, 79] on link "Payments" at bounding box center [325, 81] width 27 height 13
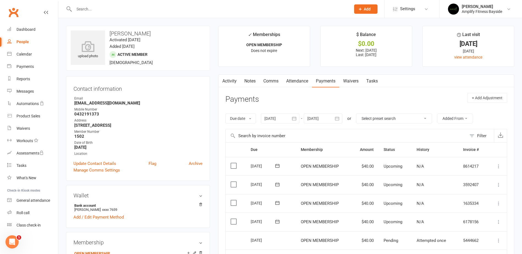
click at [295, 119] on icon "button" at bounding box center [293, 118] width 5 height 5
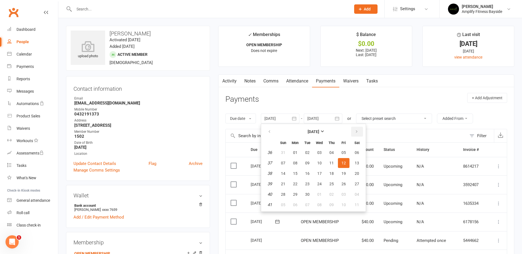
click at [352, 131] on button "button" at bounding box center [357, 132] width 12 height 10
click at [361, 173] on button "18" at bounding box center [357, 174] width 14 height 10
type input "18 Oct 2025"
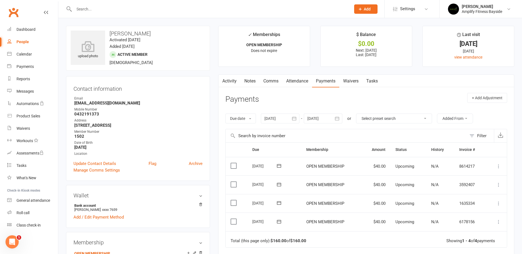
click at [341, 119] on button "button" at bounding box center [337, 119] width 10 height 10
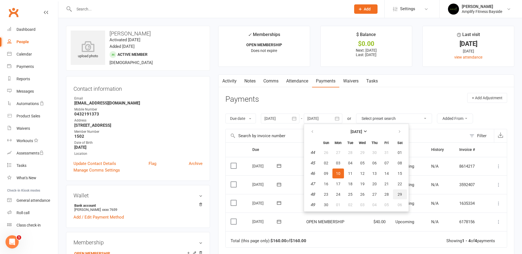
click at [398, 196] on span "29" at bounding box center [399, 194] width 4 height 4
type input "29 Nov 2025"
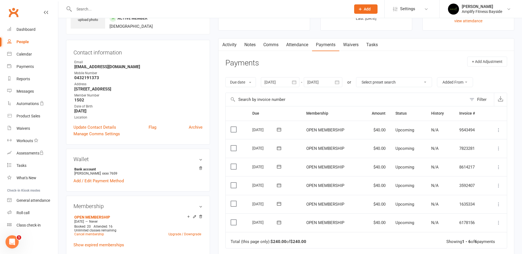
scroll to position [55, 0]
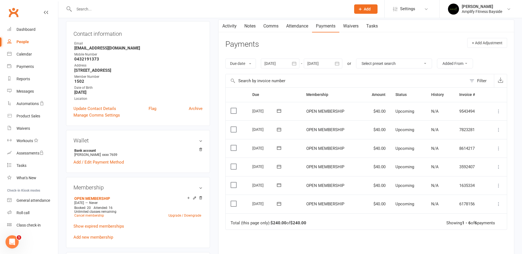
click at [231, 204] on label at bounding box center [233, 203] width 7 height 5
click at [231, 201] on input "checkbox" at bounding box center [232, 201] width 4 height 0
click at [235, 182] on label at bounding box center [233, 184] width 7 height 5
click at [234, 182] on input "checkbox" at bounding box center [232, 182] width 4 height 0
click at [232, 164] on label at bounding box center [233, 166] width 7 height 5
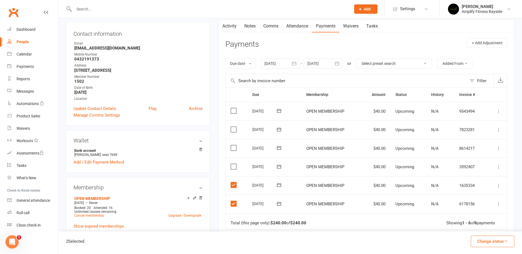
click at [232, 164] on input "checkbox" at bounding box center [232, 164] width 4 height 0
click at [232, 144] on td "Select this" at bounding box center [236, 148] width 22 height 19
click at [232, 147] on label at bounding box center [233, 147] width 7 height 5
click at [232, 145] on input "checkbox" at bounding box center [232, 145] width 4 height 0
click at [233, 130] on label at bounding box center [233, 129] width 7 height 5
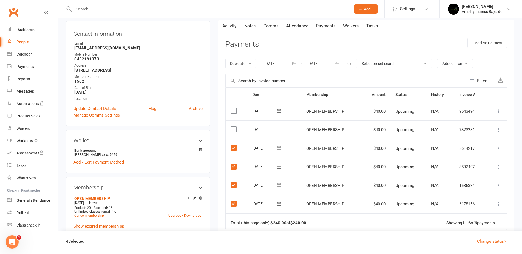
click at [233, 127] on input "checkbox" at bounding box center [232, 127] width 4 height 0
click at [236, 110] on label at bounding box center [233, 110] width 7 height 5
click at [234, 108] on input "checkbox" at bounding box center [232, 108] width 4 height 0
click at [502, 242] on button "Change status" at bounding box center [491, 242] width 43 height 12
click at [484, 224] on link "Skipped" at bounding box center [486, 226] width 54 height 11
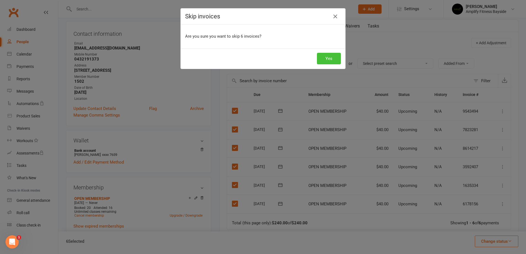
click at [327, 59] on button "Yes" at bounding box center [329, 59] width 24 height 12
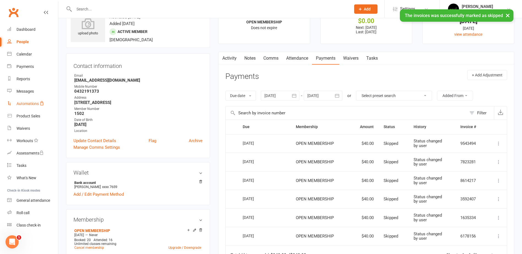
scroll to position [0, 0]
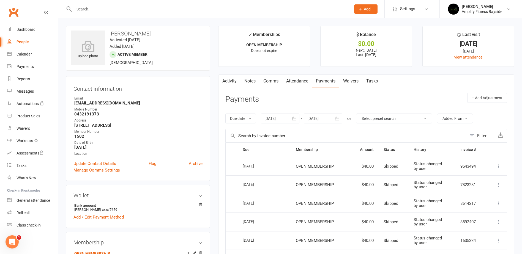
click at [16, 43] on link "People" at bounding box center [32, 42] width 51 height 12
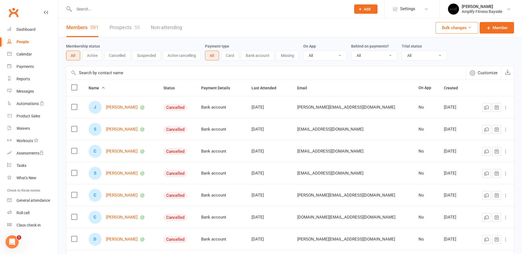
click at [114, 72] on input "text" at bounding box center [265, 72] width 399 height 13
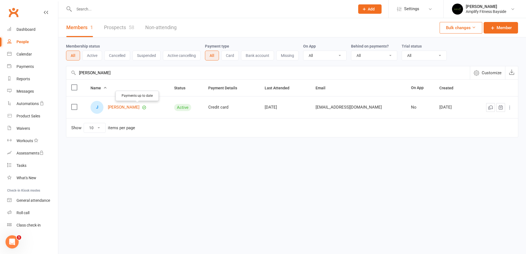
type input "joel"
click at [133, 109] on div "J Joel Morgan" at bounding box center [127, 107] width 74 height 13
click at [132, 109] on link "Joel Morgan" at bounding box center [124, 107] width 32 height 5
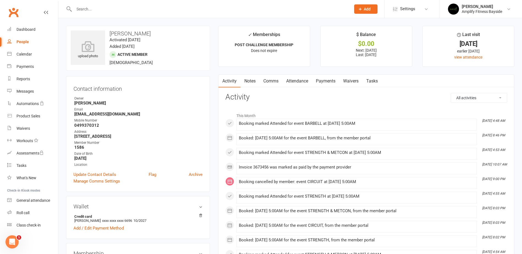
click at [323, 79] on link "Payments" at bounding box center [325, 81] width 27 height 13
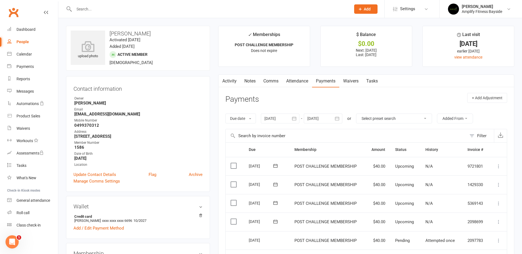
click at [300, 119] on div "12 Sep 2025 September 2025 Sun Mon Tue Wed Thu Fri Sat 36 31 01 02 03 04 05 06 …" at bounding box center [301, 119] width 81 height 10
click at [296, 118] on icon "button" at bounding box center [294, 119] width 4 height 4
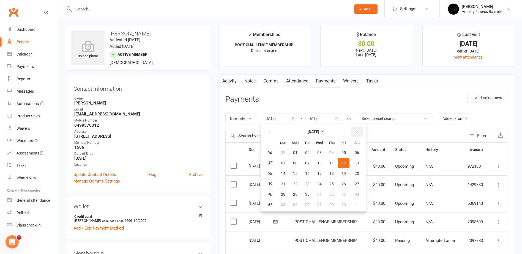
click at [352, 131] on button "button" at bounding box center [357, 132] width 12 height 10
click at [359, 172] on span "18" at bounding box center [356, 173] width 4 height 4
type input "18 Oct 2025"
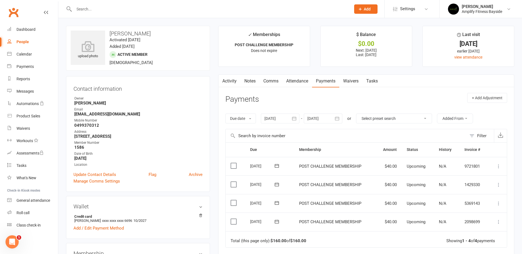
click at [336, 121] on icon "button" at bounding box center [336, 118] width 5 height 5
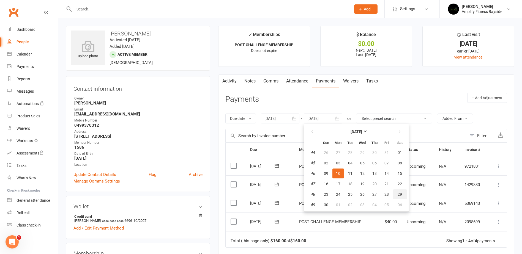
click at [401, 194] on span "29" at bounding box center [399, 194] width 4 height 4
type input "29 Nov 2025"
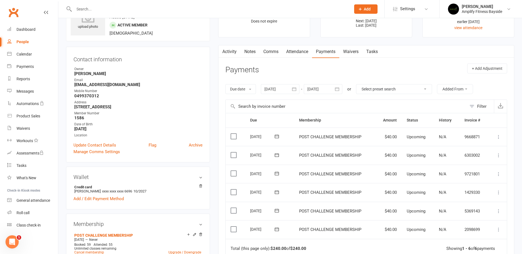
scroll to position [55, 0]
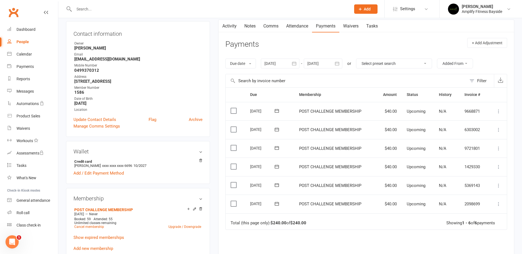
click at [236, 202] on label at bounding box center [233, 203] width 7 height 5
click at [234, 201] on input "checkbox" at bounding box center [232, 201] width 4 height 0
click at [235, 187] on label at bounding box center [233, 184] width 7 height 5
click at [234, 182] on input "checkbox" at bounding box center [232, 182] width 4 height 0
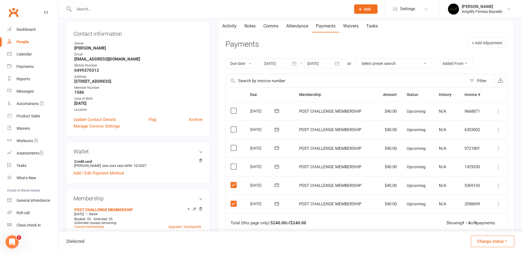
click at [234, 167] on label at bounding box center [233, 166] width 7 height 5
click at [234, 164] on input "checkbox" at bounding box center [232, 164] width 4 height 0
click at [235, 148] on label at bounding box center [233, 147] width 7 height 5
click at [234, 145] on input "checkbox" at bounding box center [232, 145] width 4 height 0
click at [234, 131] on label at bounding box center [233, 129] width 7 height 5
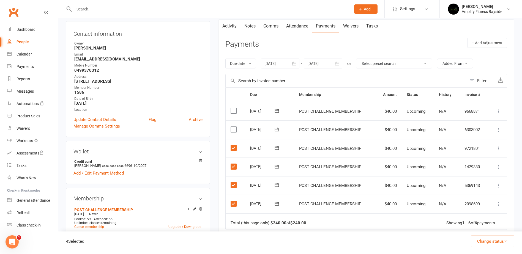
click at [234, 127] on input "checkbox" at bounding box center [232, 127] width 4 height 0
click at [234, 113] on label at bounding box center [233, 110] width 7 height 5
click at [234, 108] on input "checkbox" at bounding box center [232, 108] width 4 height 0
click at [496, 243] on button "Change status" at bounding box center [491, 242] width 43 height 12
click at [472, 227] on link "Skipped" at bounding box center [486, 226] width 54 height 11
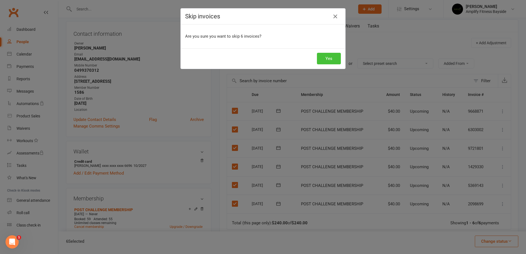
click at [326, 56] on button "Yes" at bounding box center [329, 59] width 24 height 12
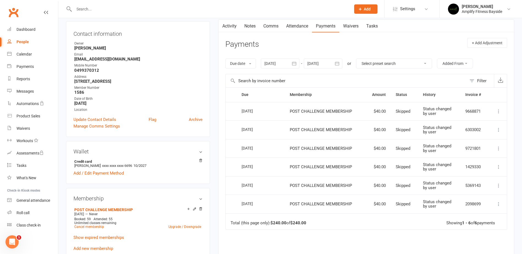
click at [31, 39] on link "People" at bounding box center [32, 42] width 51 height 12
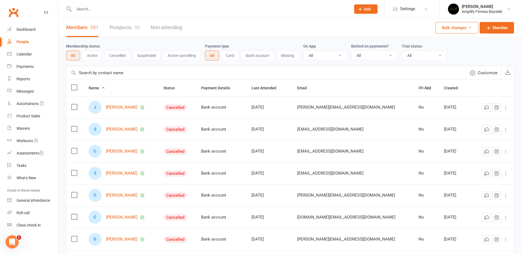
click at [130, 75] on input "text" at bounding box center [265, 72] width 399 height 13
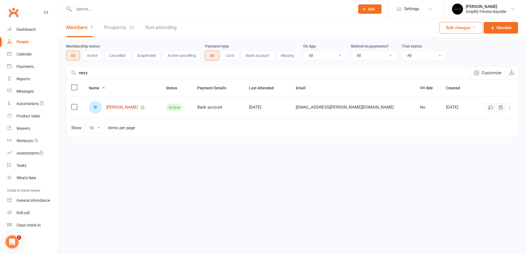
type input "nesz"
click at [129, 106] on link "[PERSON_NAME]" at bounding box center [122, 107] width 32 height 5
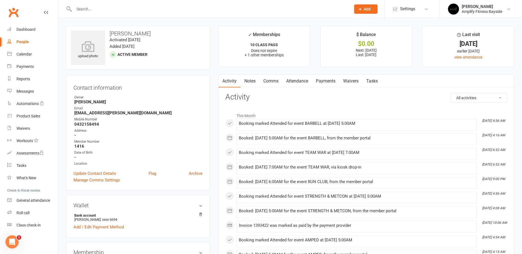
click at [327, 77] on link "Payments" at bounding box center [325, 81] width 27 height 13
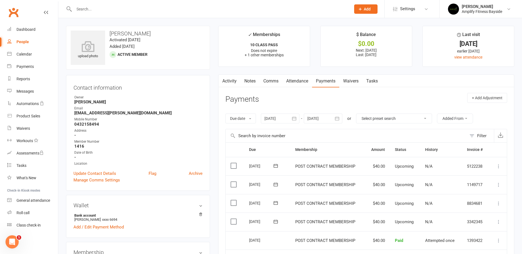
click at [298, 117] on button "button" at bounding box center [294, 119] width 10 height 10
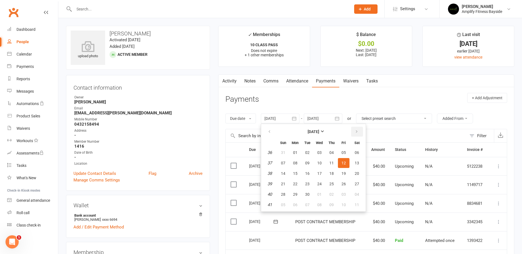
click at [352, 132] on button "button" at bounding box center [357, 132] width 12 height 10
click at [359, 172] on span "18" at bounding box center [356, 173] width 4 height 4
type input "18 Oct 2025"
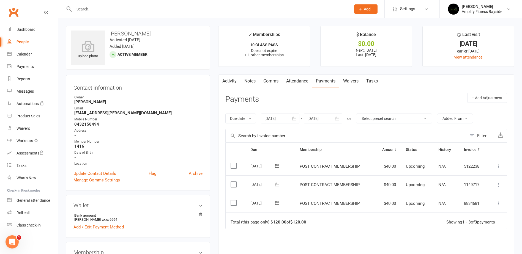
click at [334, 120] on button "button" at bounding box center [337, 119] width 10 height 10
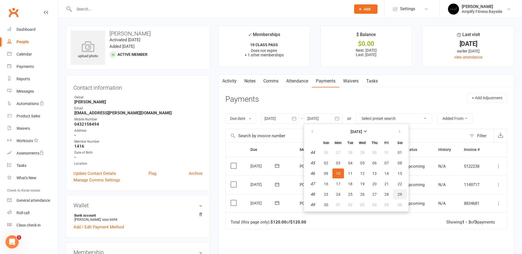
click at [402, 193] on span "29" at bounding box center [399, 194] width 4 height 4
type input "29 Nov 2025"
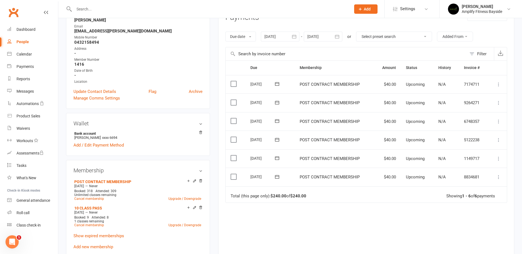
scroll to position [82, 0]
click at [234, 174] on label at bounding box center [233, 175] width 7 height 5
click at [234, 173] on input "checkbox" at bounding box center [232, 173] width 4 height 0
click at [235, 155] on label at bounding box center [233, 157] width 7 height 5
click at [234, 155] on input "checkbox" at bounding box center [232, 155] width 4 height 0
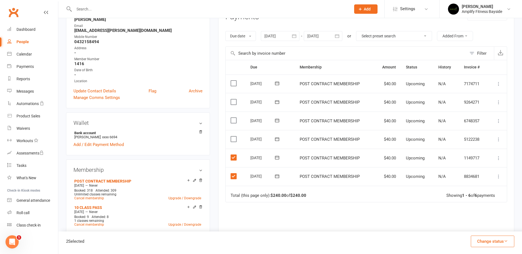
click at [235, 137] on label at bounding box center [233, 138] width 7 height 5
click at [234, 136] on input "checkbox" at bounding box center [232, 136] width 4 height 0
click at [234, 121] on label at bounding box center [233, 120] width 7 height 5
click at [234, 118] on input "checkbox" at bounding box center [232, 118] width 4 height 0
click at [233, 100] on label at bounding box center [233, 101] width 7 height 5
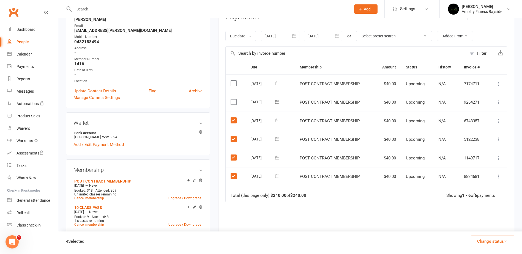
click at [233, 99] on input "checkbox" at bounding box center [232, 99] width 4 height 0
click at [231, 81] on label at bounding box center [233, 83] width 7 height 5
click at [231, 81] on input "checkbox" at bounding box center [232, 81] width 4 height 0
click at [495, 244] on button "Change status" at bounding box center [491, 242] width 43 height 12
click at [467, 225] on link "Skipped" at bounding box center [486, 226] width 54 height 11
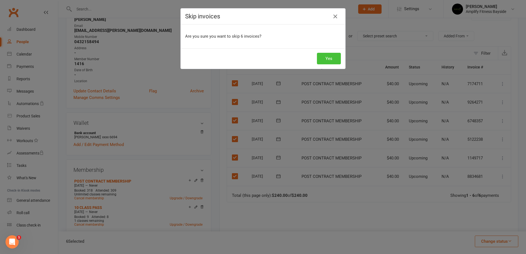
click at [323, 57] on button "Yes" at bounding box center [329, 59] width 24 height 12
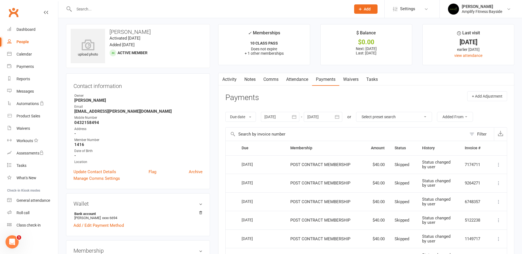
scroll to position [0, 0]
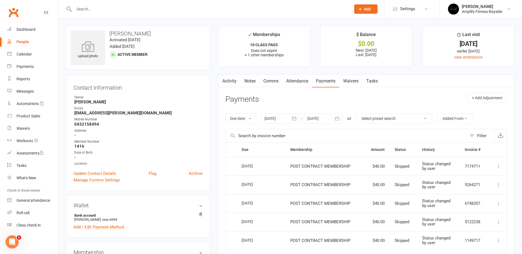
click at [24, 40] on div "People" at bounding box center [22, 42] width 12 height 4
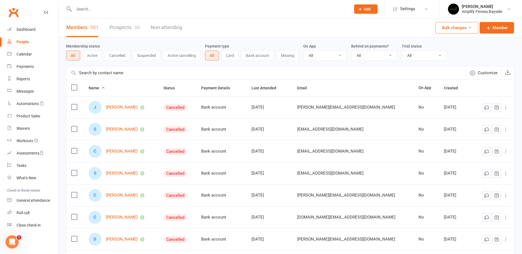
click at [116, 76] on input "text" at bounding box center [265, 72] width 399 height 13
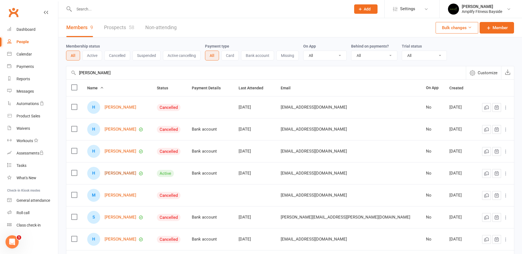
type input "holly"
click at [125, 176] on link "[PERSON_NAME]" at bounding box center [120, 173] width 32 height 5
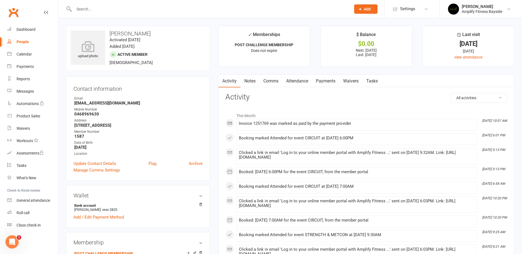
click at [326, 77] on link "Payments" at bounding box center [325, 81] width 27 height 13
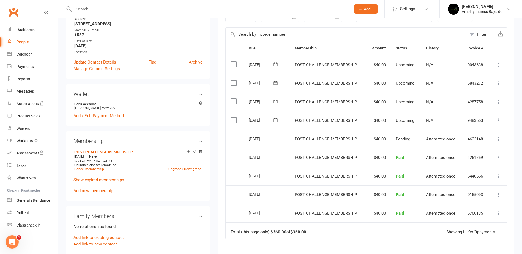
scroll to position [82, 0]
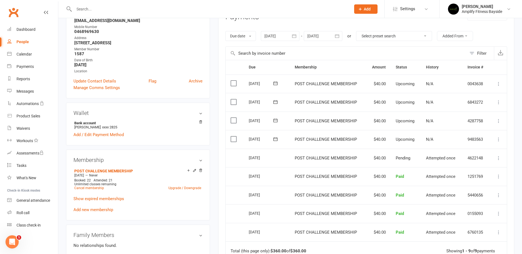
click at [282, 37] on div at bounding box center [280, 36] width 38 height 10
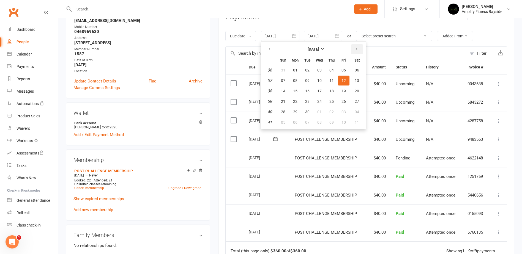
click at [360, 50] on button "button" at bounding box center [357, 49] width 12 height 10
click at [362, 89] on button "18" at bounding box center [357, 91] width 14 height 10
type input "18 Oct 2025"
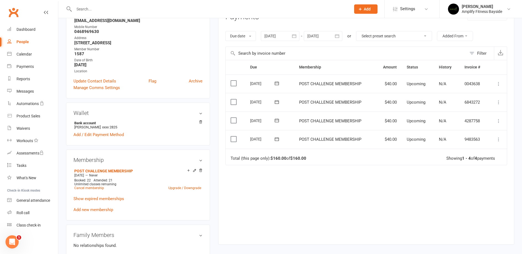
click at [336, 34] on icon "button" at bounding box center [336, 35] width 5 height 5
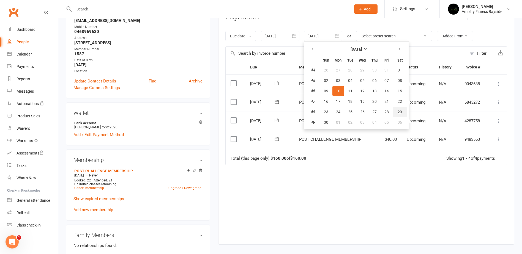
click at [399, 109] on button "29" at bounding box center [400, 112] width 14 height 10
type input "29 Nov 2025"
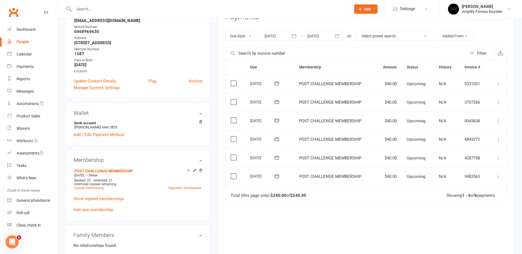
click at [231, 175] on label at bounding box center [233, 175] width 7 height 5
click at [231, 173] on input "checkbox" at bounding box center [232, 173] width 4 height 0
click at [235, 156] on label at bounding box center [233, 157] width 7 height 5
click at [234, 155] on input "checkbox" at bounding box center [232, 155] width 4 height 0
click at [234, 136] on label at bounding box center [233, 138] width 7 height 5
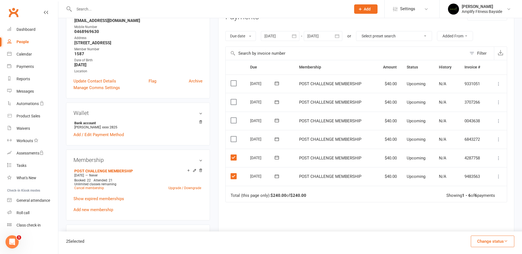
click at [234, 136] on input "checkbox" at bounding box center [232, 136] width 4 height 0
click at [233, 116] on td "Select this" at bounding box center [235, 121] width 20 height 19
click at [233, 118] on label at bounding box center [233, 120] width 7 height 5
click at [233, 118] on input "checkbox" at bounding box center [232, 118] width 4 height 0
click at [235, 101] on label at bounding box center [233, 101] width 7 height 5
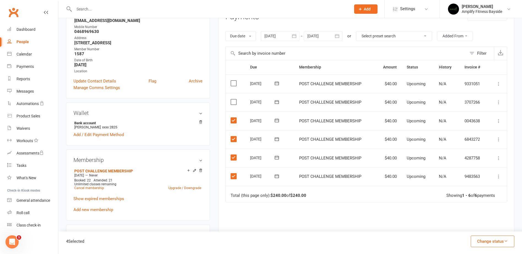
click at [234, 99] on input "checkbox" at bounding box center [232, 99] width 4 height 0
click at [234, 85] on label at bounding box center [233, 83] width 7 height 5
click at [234, 81] on input "checkbox" at bounding box center [232, 81] width 4 height 0
click at [495, 237] on button "Change status" at bounding box center [491, 242] width 43 height 12
click at [473, 226] on link "Skipped" at bounding box center [486, 226] width 54 height 11
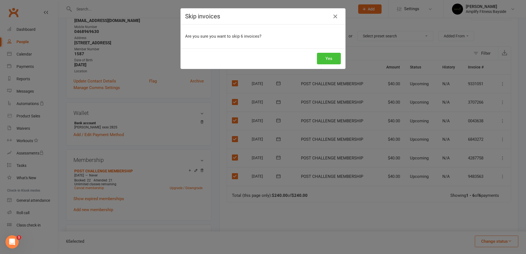
click at [324, 59] on button "Yes" at bounding box center [329, 59] width 24 height 12
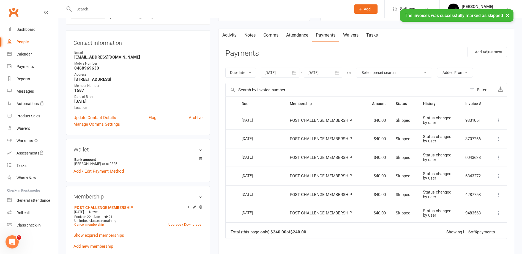
scroll to position [0, 0]
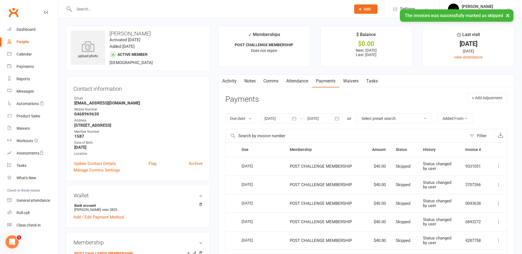
click at [25, 42] on div "People" at bounding box center [22, 42] width 12 height 4
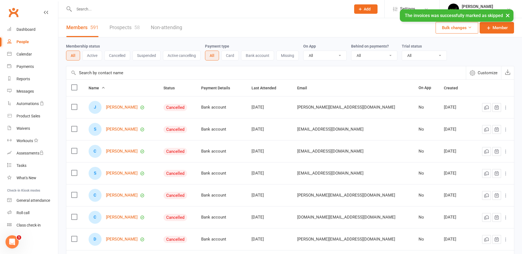
click at [124, 75] on input "text" at bounding box center [265, 72] width 399 height 13
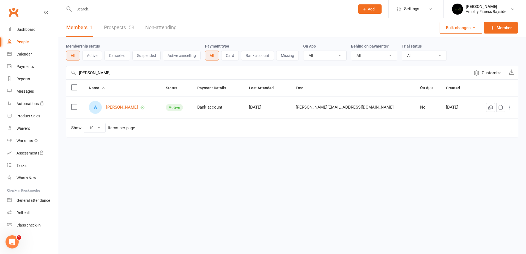
type input "aaron"
click at [127, 110] on div "A Aaron Heathcote" at bounding box center [122, 107] width 67 height 13
click at [128, 107] on link "[PERSON_NAME]" at bounding box center [122, 107] width 32 height 5
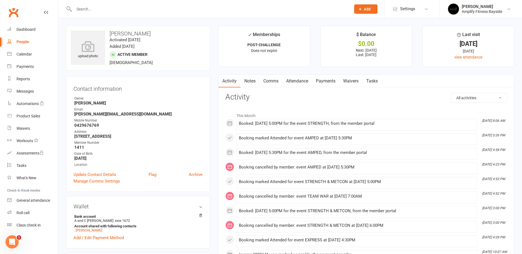
click at [321, 81] on link "Payments" at bounding box center [325, 81] width 27 height 13
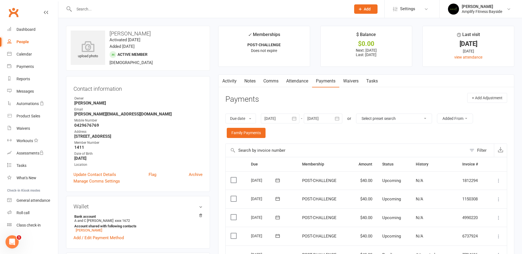
click at [295, 120] on icon "button" at bounding box center [293, 118] width 5 height 5
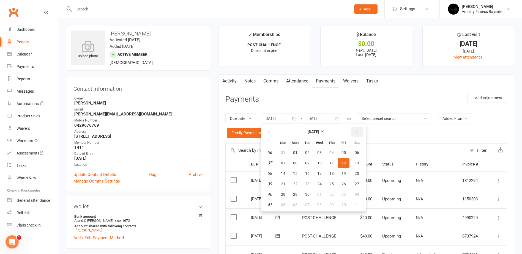
click at [358, 129] on button "button" at bounding box center [357, 132] width 12 height 10
drag, startPoint x: 360, startPoint y: 173, endPoint x: 353, endPoint y: 154, distance: 20.3
click at [360, 173] on button "18" at bounding box center [357, 174] width 14 height 10
type input "18 Oct 2025"
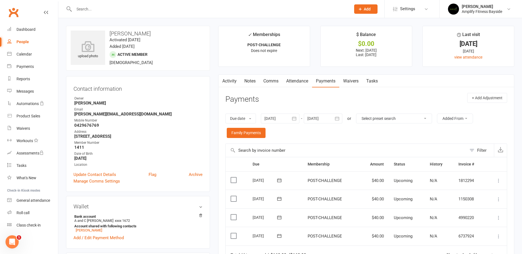
click at [332, 117] on div at bounding box center [323, 119] width 38 height 10
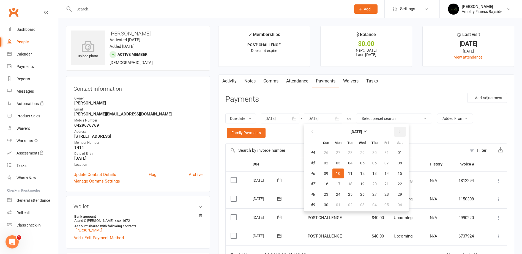
click at [399, 130] on icon "button" at bounding box center [399, 131] width 4 height 4
click at [314, 131] on icon "button" at bounding box center [312, 131] width 4 height 4
click at [398, 193] on button "29" at bounding box center [400, 194] width 14 height 10
type input "29 Nov 2025"
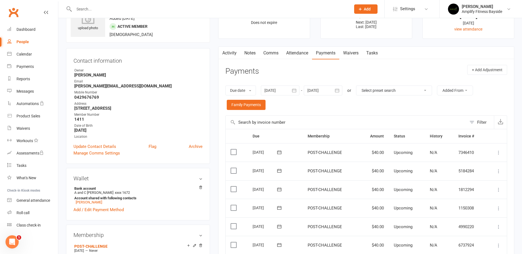
scroll to position [55, 0]
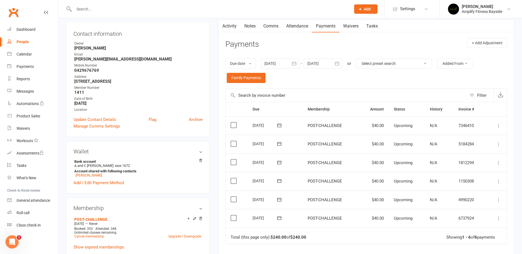
click at [236, 217] on label at bounding box center [233, 217] width 7 height 5
click at [234, 215] on input "checkbox" at bounding box center [232, 215] width 4 height 0
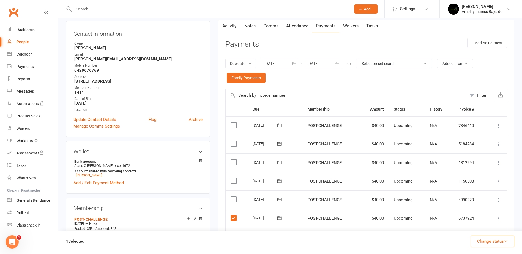
click at [234, 197] on label at bounding box center [233, 199] width 7 height 5
click at [234, 197] on input "checkbox" at bounding box center [232, 197] width 4 height 0
click at [235, 180] on label at bounding box center [233, 180] width 7 height 5
click at [234, 178] on input "checkbox" at bounding box center [232, 178] width 4 height 0
click at [232, 160] on label at bounding box center [233, 161] width 7 height 5
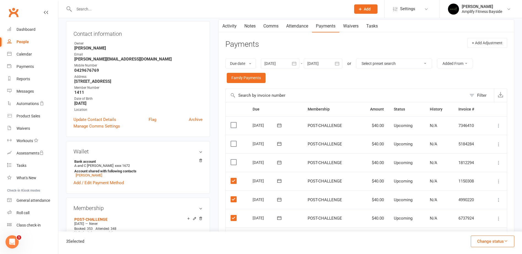
click at [232, 159] on input "checkbox" at bounding box center [232, 159] width 4 height 0
click at [235, 143] on label at bounding box center [233, 143] width 7 height 5
click at [234, 141] on input "checkbox" at bounding box center [232, 141] width 4 height 0
click at [233, 126] on label at bounding box center [233, 124] width 7 height 5
click at [233, 122] on input "checkbox" at bounding box center [232, 122] width 4 height 0
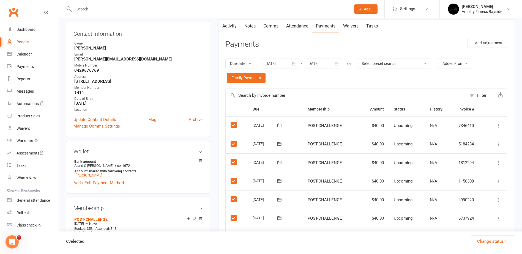
click at [475, 242] on button "Change status" at bounding box center [491, 242] width 43 height 12
click at [469, 226] on link "Skipped" at bounding box center [486, 226] width 54 height 11
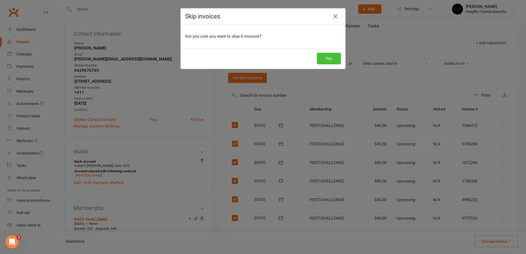
click at [335, 60] on button "Yes" at bounding box center [329, 59] width 24 height 12
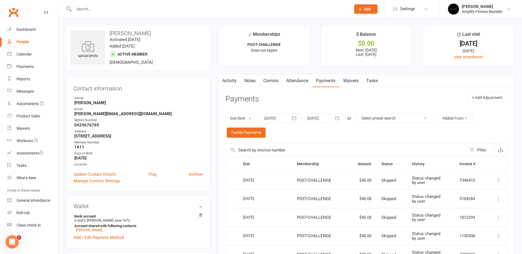
scroll to position [0, 0]
click at [17, 38] on link "People" at bounding box center [32, 42] width 51 height 12
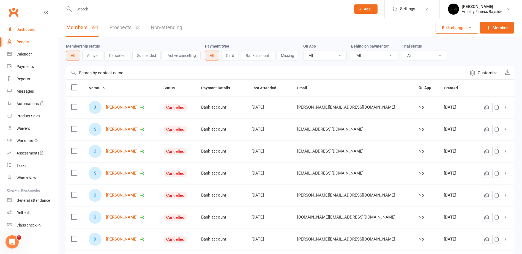
click at [24, 27] on link "Dashboard" at bounding box center [32, 29] width 51 height 12
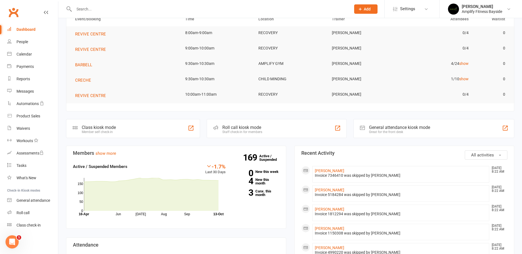
scroll to position [55, 0]
click at [258, 194] on link "3 Canx. this month" at bounding box center [256, 192] width 45 height 7
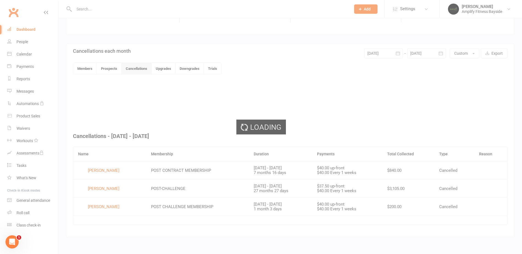
scroll to position [97, 0]
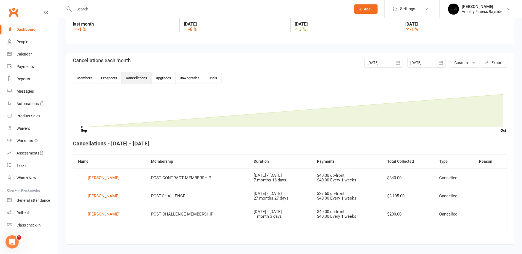
click at [25, 26] on link "Dashboard" at bounding box center [32, 29] width 51 height 12
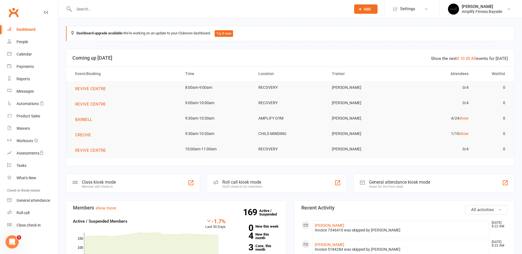
click at [89, 177] on div "Class kiosk mode Member self check-in" at bounding box center [133, 183] width 134 height 19
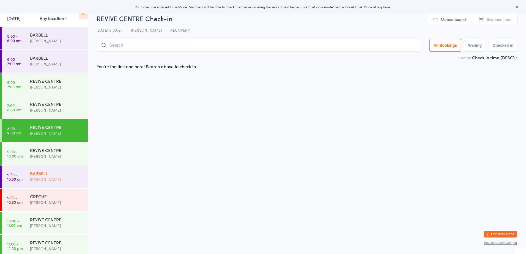
click at [41, 177] on div "[PERSON_NAME]" at bounding box center [56, 179] width 53 height 6
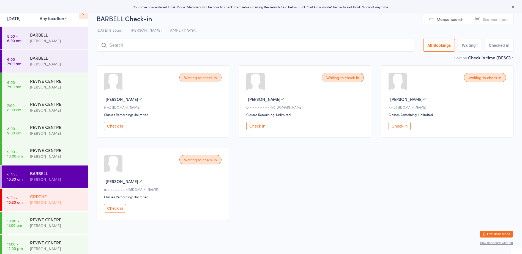
click at [22, 196] on time "9:30 - 10:30 am" at bounding box center [14, 199] width 15 height 9
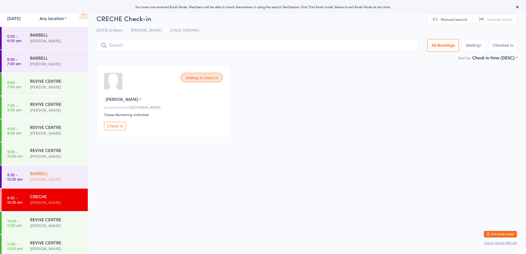
click at [25, 173] on link "9:30 - 10:30 am BARBELL Rachael Fletcher" at bounding box center [45, 177] width 86 height 23
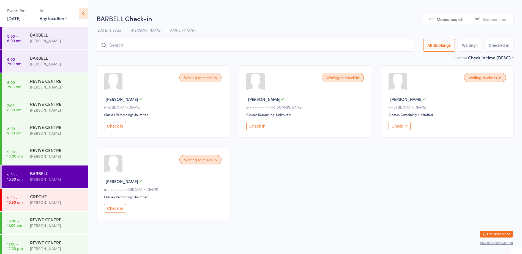
click at [390, 126] on button "Check in" at bounding box center [399, 126] width 22 height 9
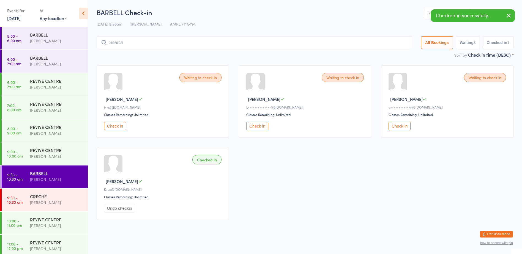
click at [259, 126] on button "Check in" at bounding box center [257, 126] width 22 height 9
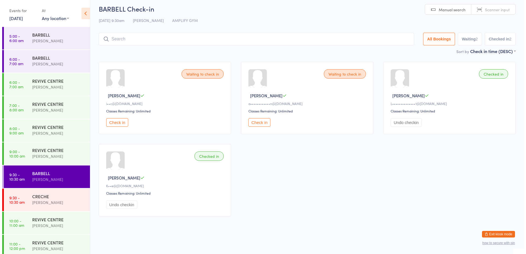
scroll to position [4, 0]
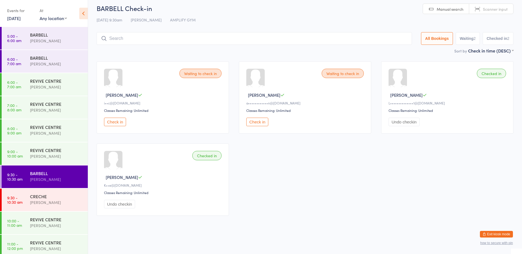
click at [264, 123] on button "Check in" at bounding box center [257, 122] width 22 height 9
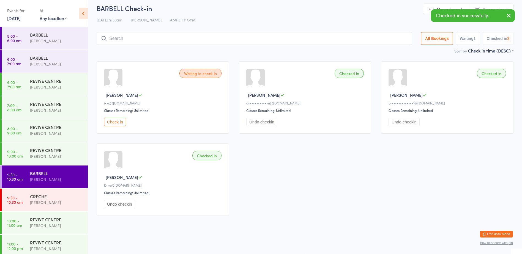
click at [120, 122] on button "Check in" at bounding box center [115, 122] width 22 height 9
click at [128, 36] on input "search" at bounding box center [254, 38] width 317 height 13
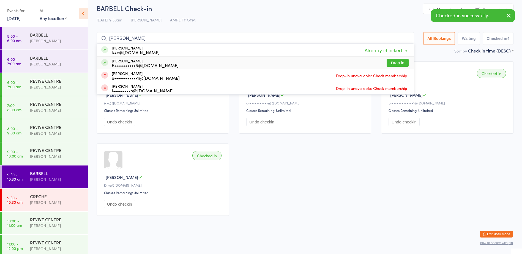
type input "erin"
click at [393, 59] on button "Drop in" at bounding box center [397, 63] width 22 height 8
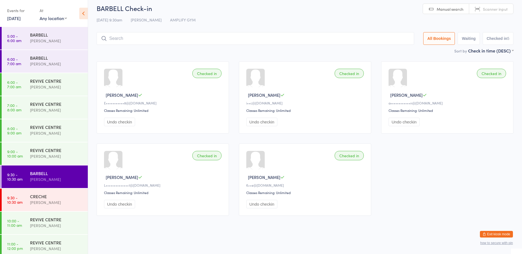
click at [483, 237] on button "Exit kiosk mode" at bounding box center [495, 234] width 33 height 7
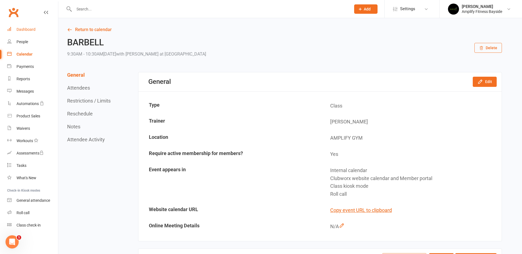
click at [20, 27] on link "Dashboard" at bounding box center [32, 29] width 51 height 12
